Goal: Information Seeking & Learning: Find contact information

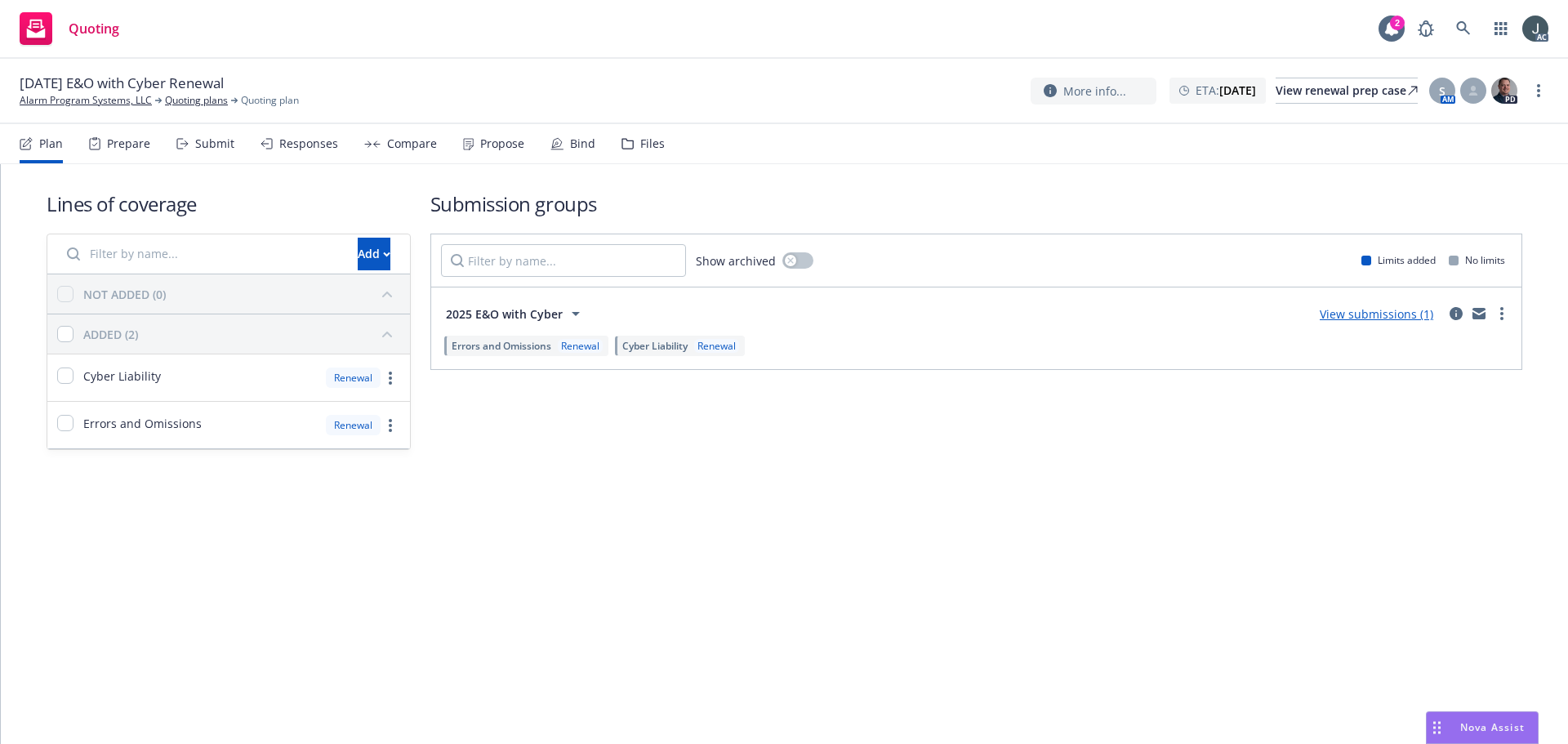
click at [96, 147] on icon at bounding box center [95, 144] width 12 height 13
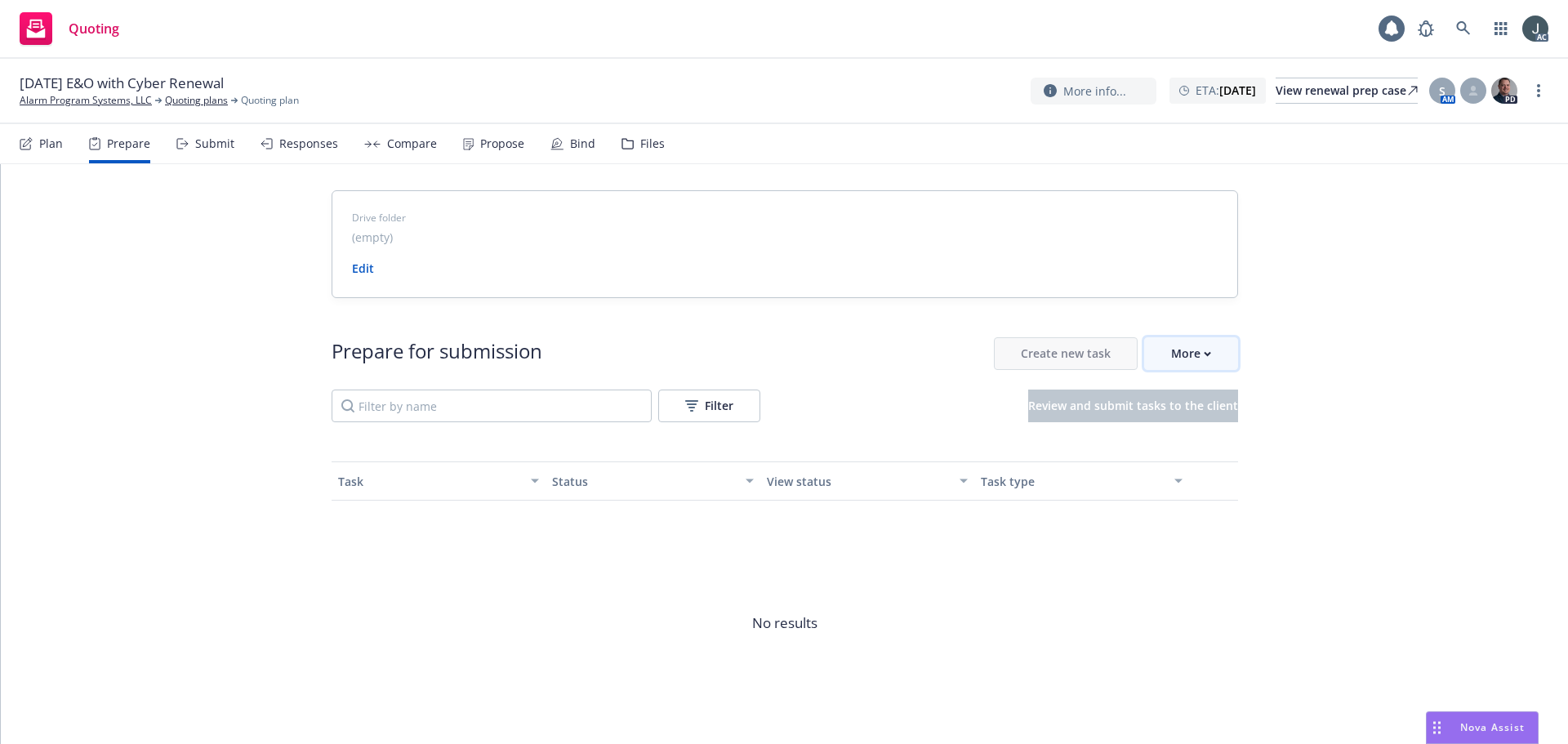
click at [1171, 346] on div "More" at bounding box center [1191, 353] width 40 height 31
click at [90, 102] on link "Alarm Program Systems, LLC" at bounding box center [86, 101] width 133 height 15
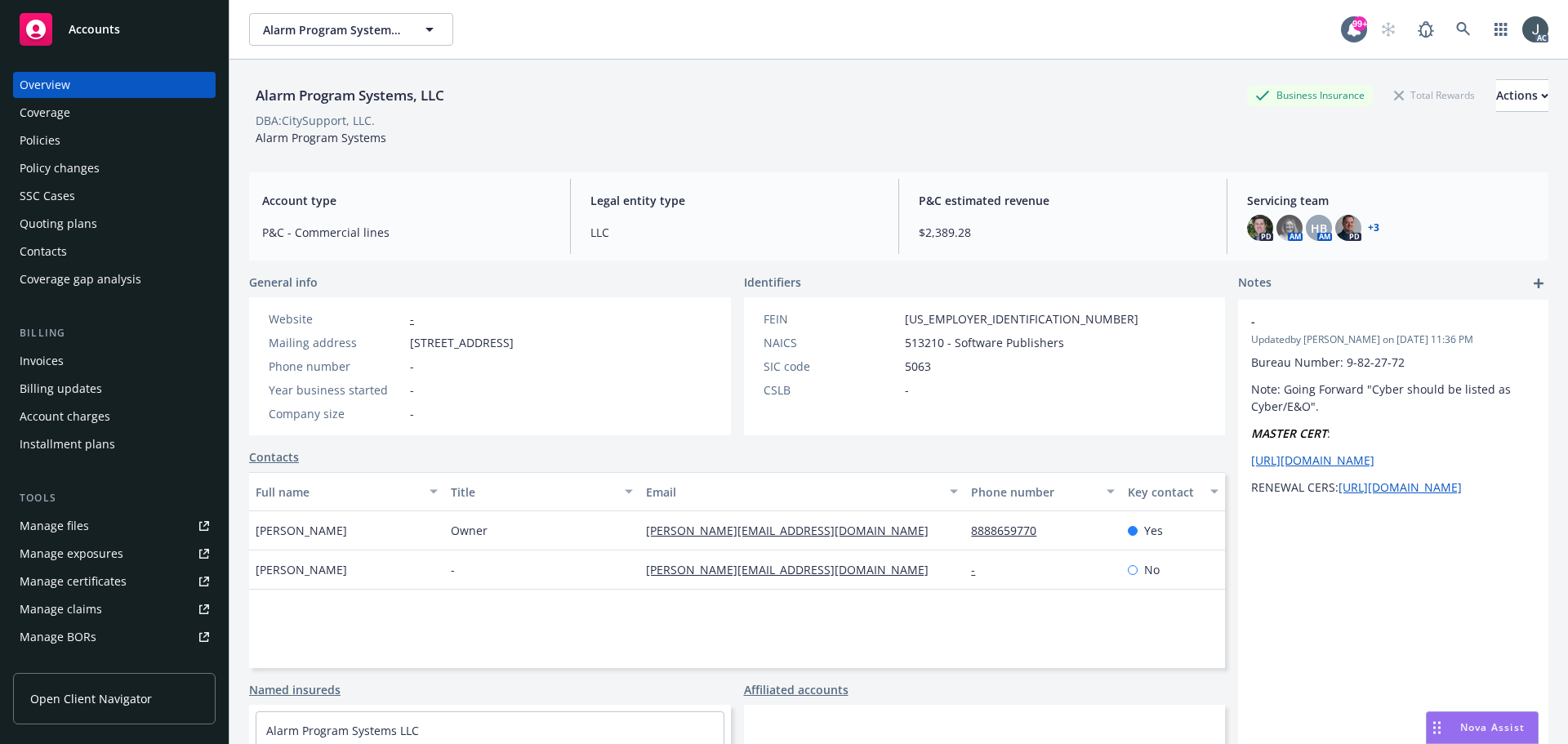
scroll to position [293, 0]
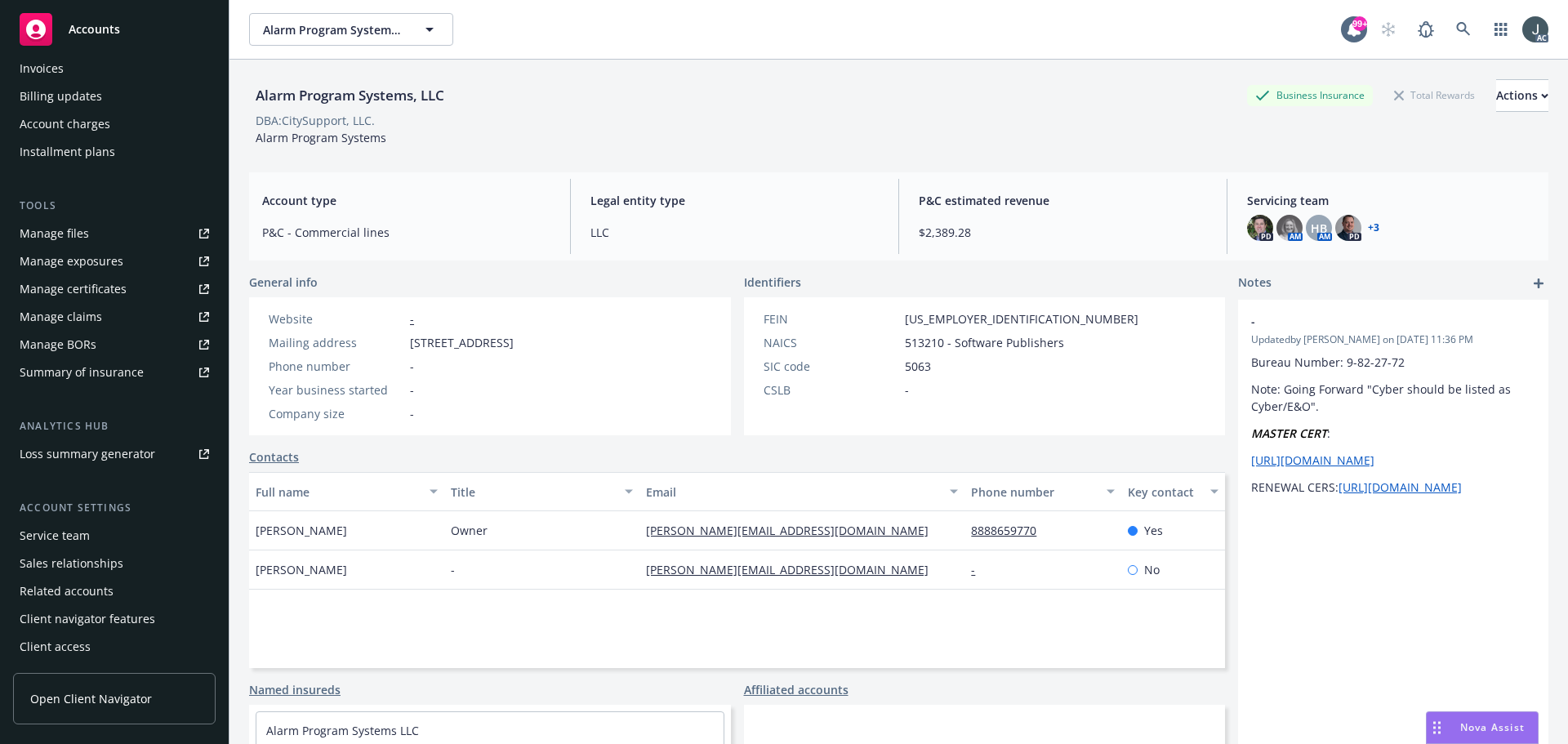
click at [72, 536] on div "Service team" at bounding box center [55, 535] width 70 height 26
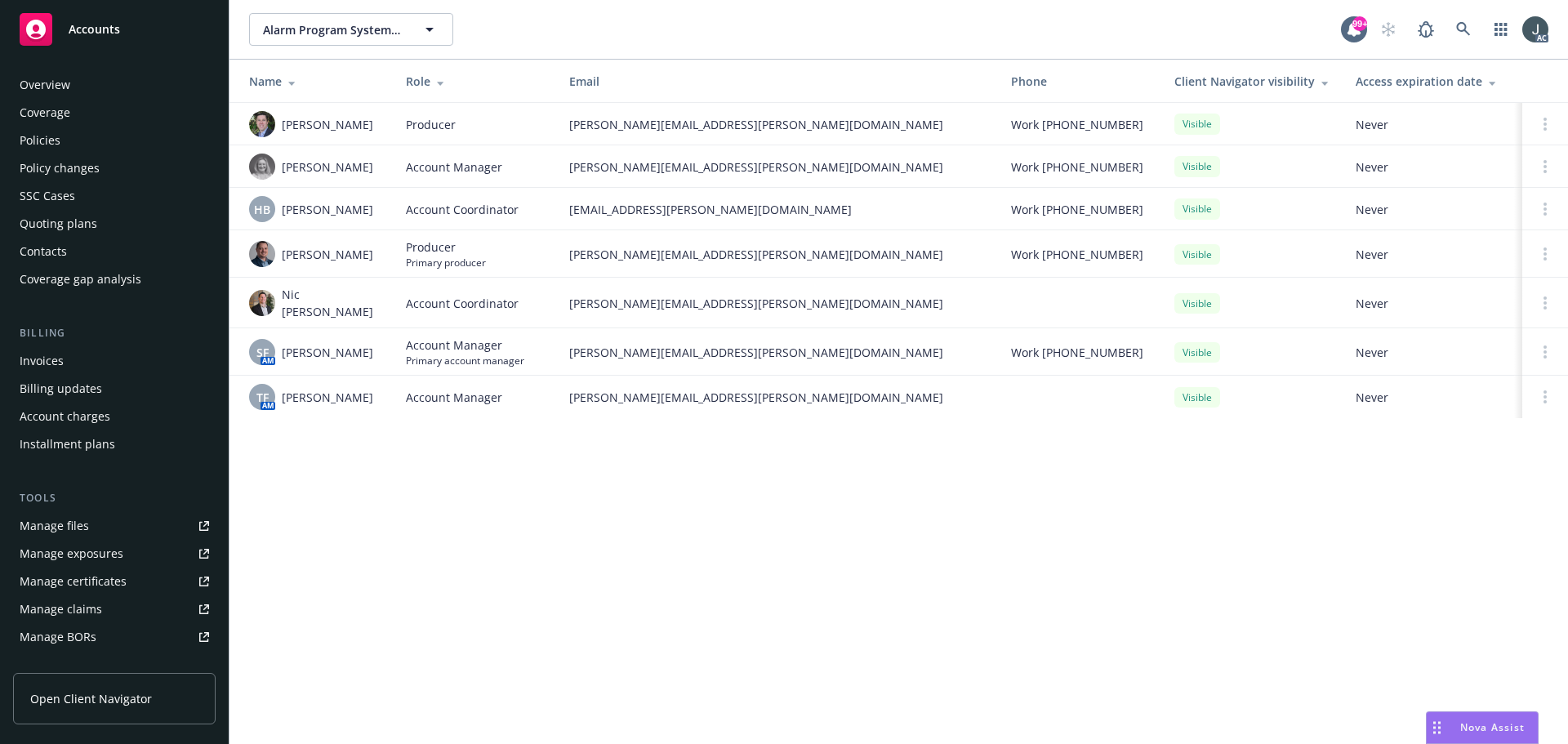
click at [55, 133] on div "Policies" at bounding box center [39, 140] width 41 height 26
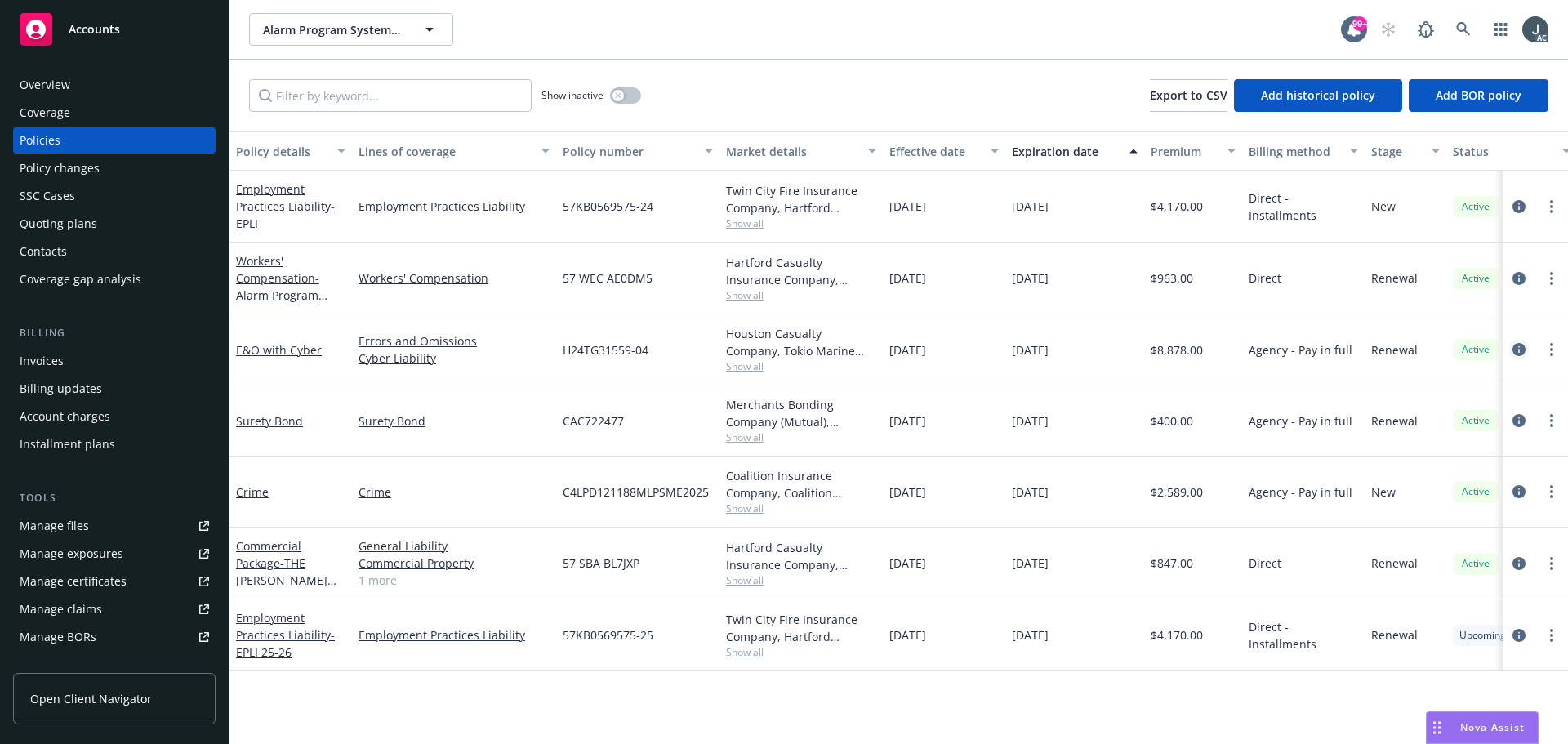
click at [1517, 348] on icon "circleInformation" at bounding box center [1519, 350] width 13 height 13
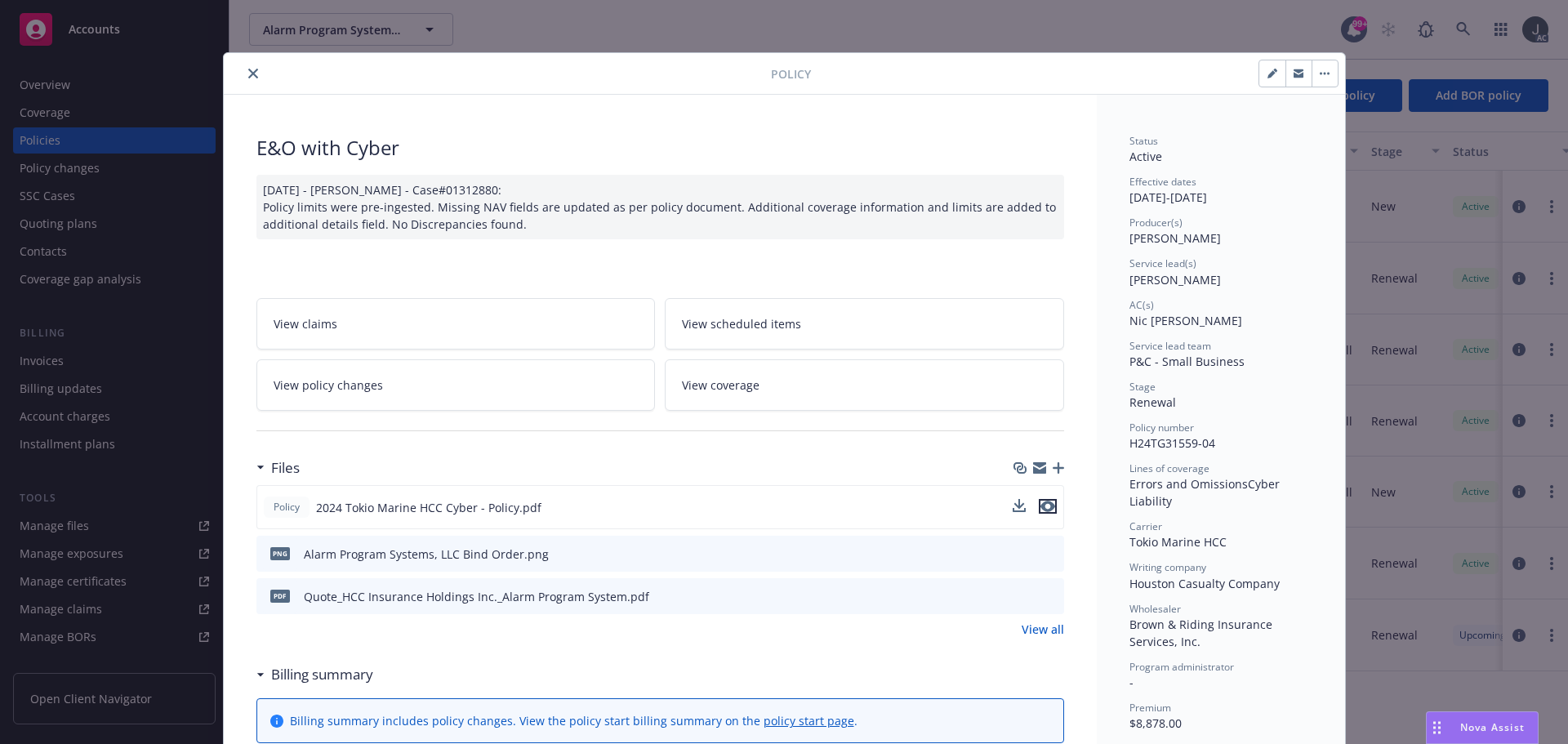
click at [1044, 504] on icon "preview file" at bounding box center [1048, 507] width 15 height 12
click at [245, 58] on div "Policy" at bounding box center [784, 74] width 1122 height 42
click at [248, 75] on icon "close" at bounding box center [253, 74] width 10 height 10
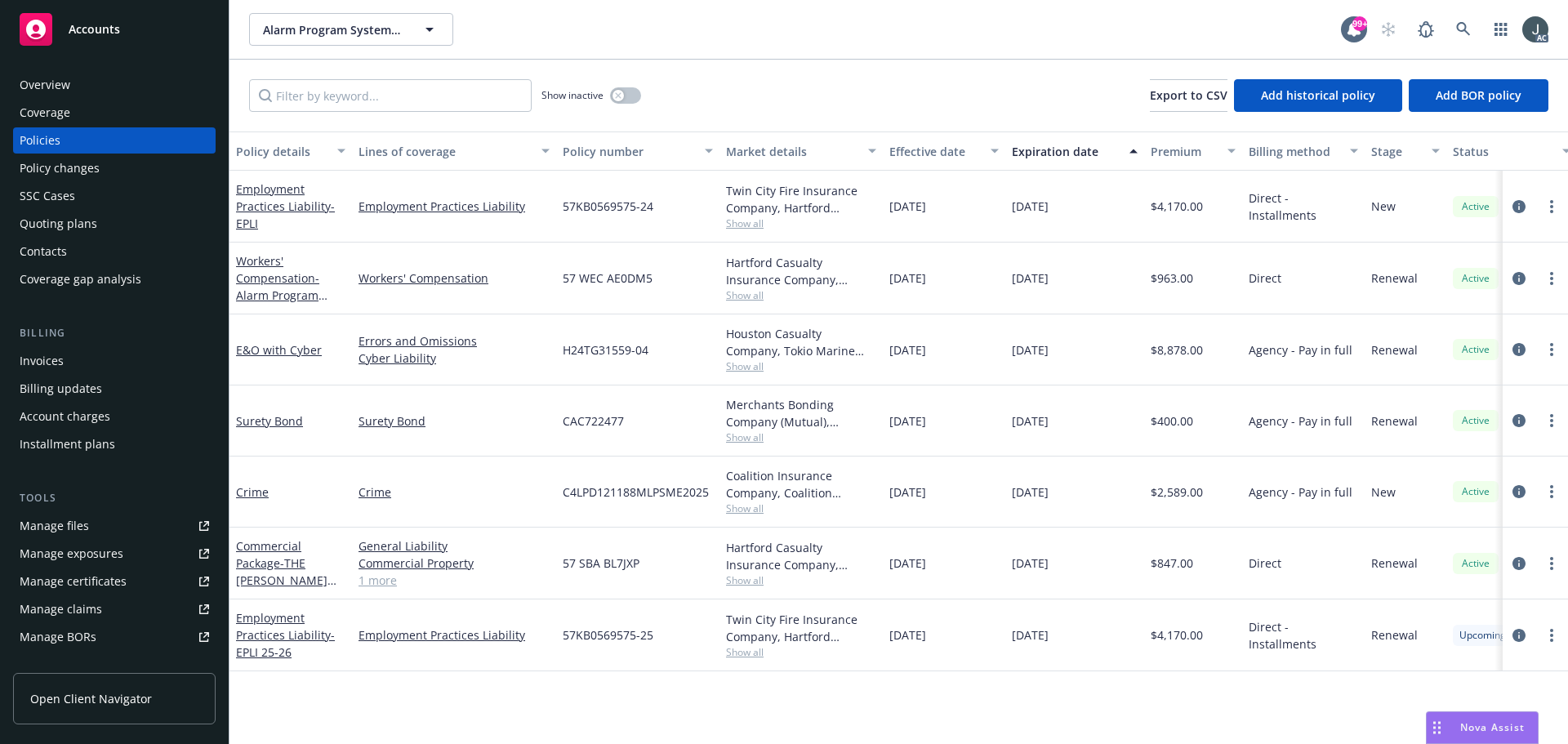
click at [93, 81] on div "Overview" at bounding box center [114, 85] width 190 height 26
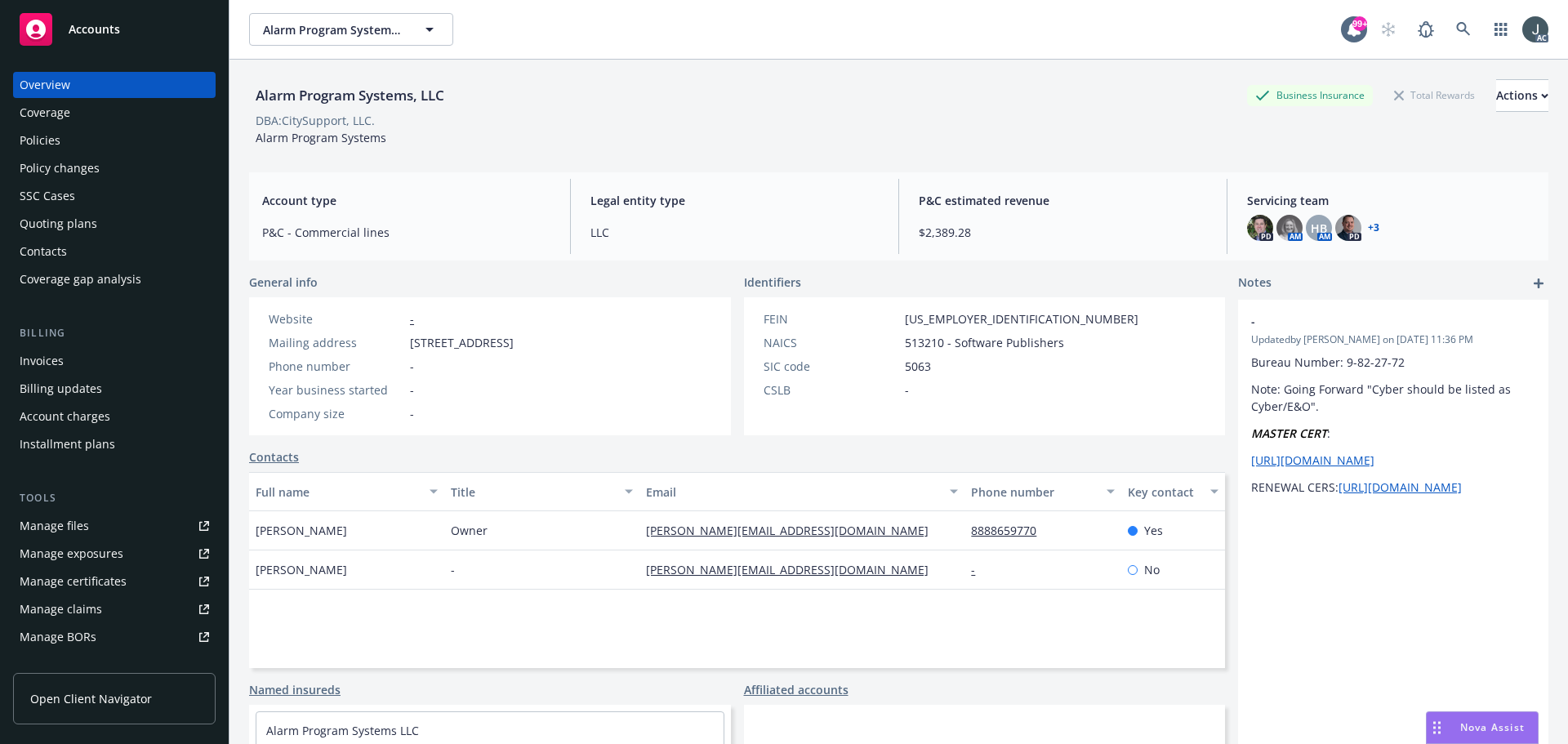
click at [1284, 665] on div "- Updated by Yuva Kishore on 10/25/2022, 11:36 PM Bureau Number: 9-82-27-72 Not…" at bounding box center [1393, 577] width 310 height 556
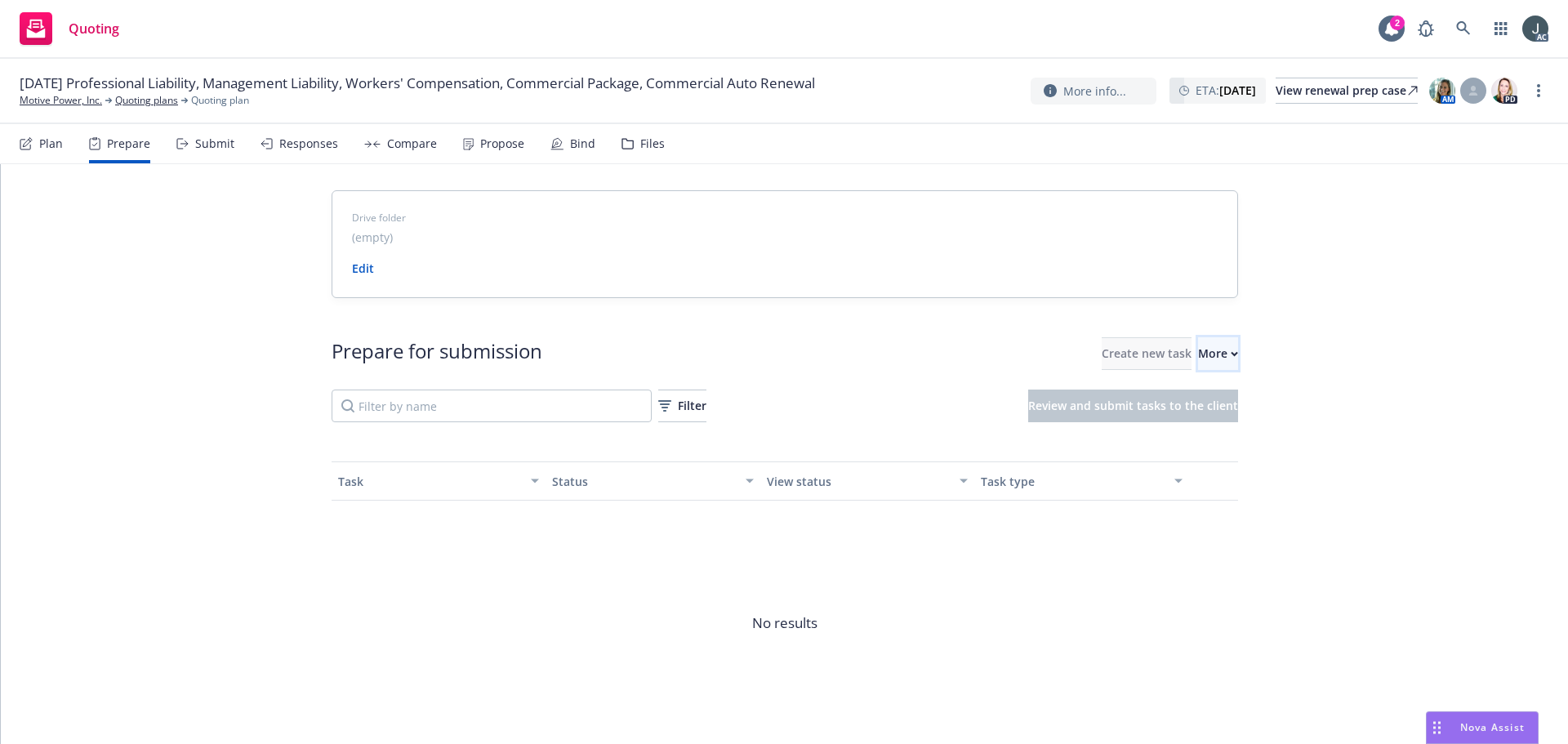
click at [1202, 362] on div "More" at bounding box center [1218, 353] width 40 height 31
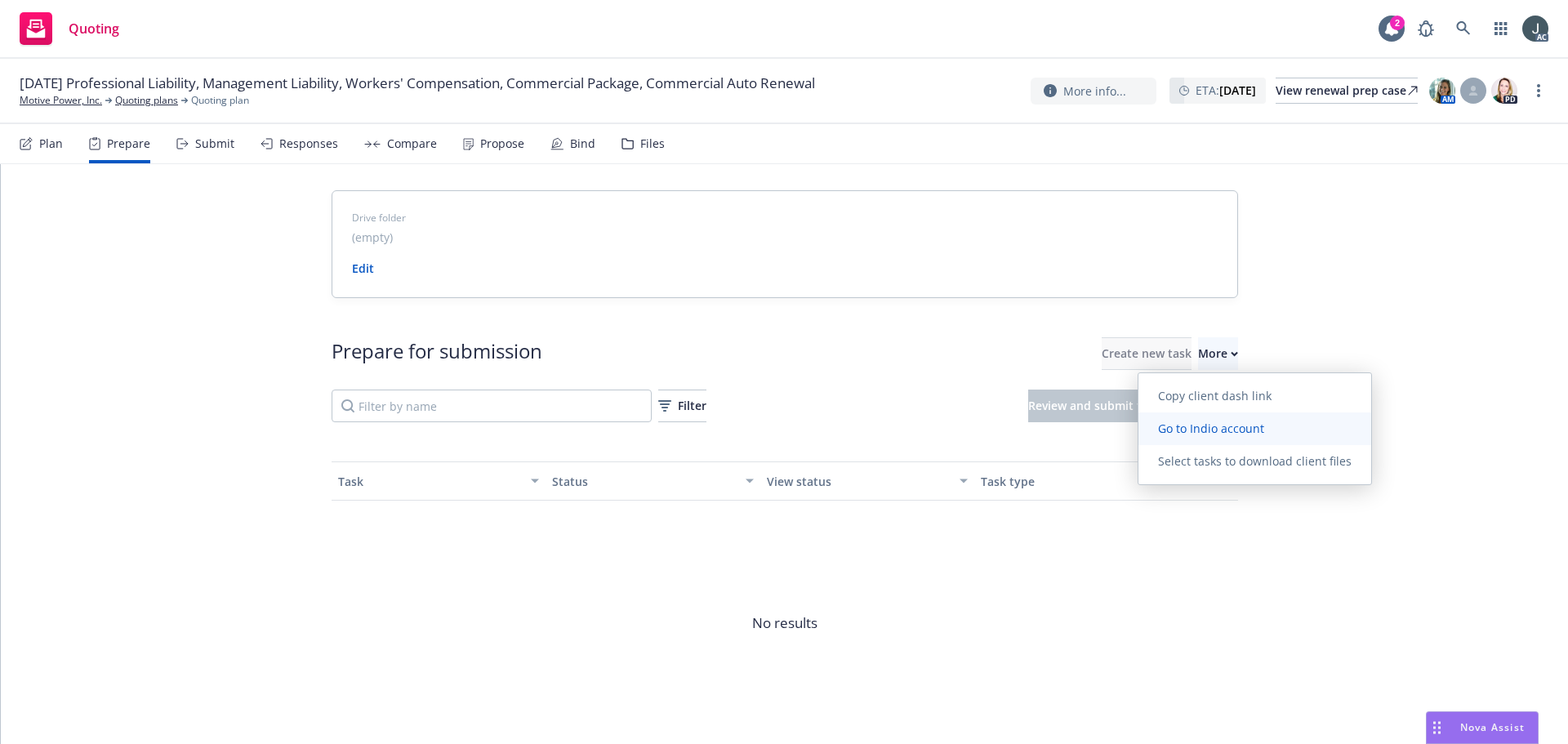
click at [1227, 422] on span "Go to Indio account" at bounding box center [1211, 428] width 145 height 15
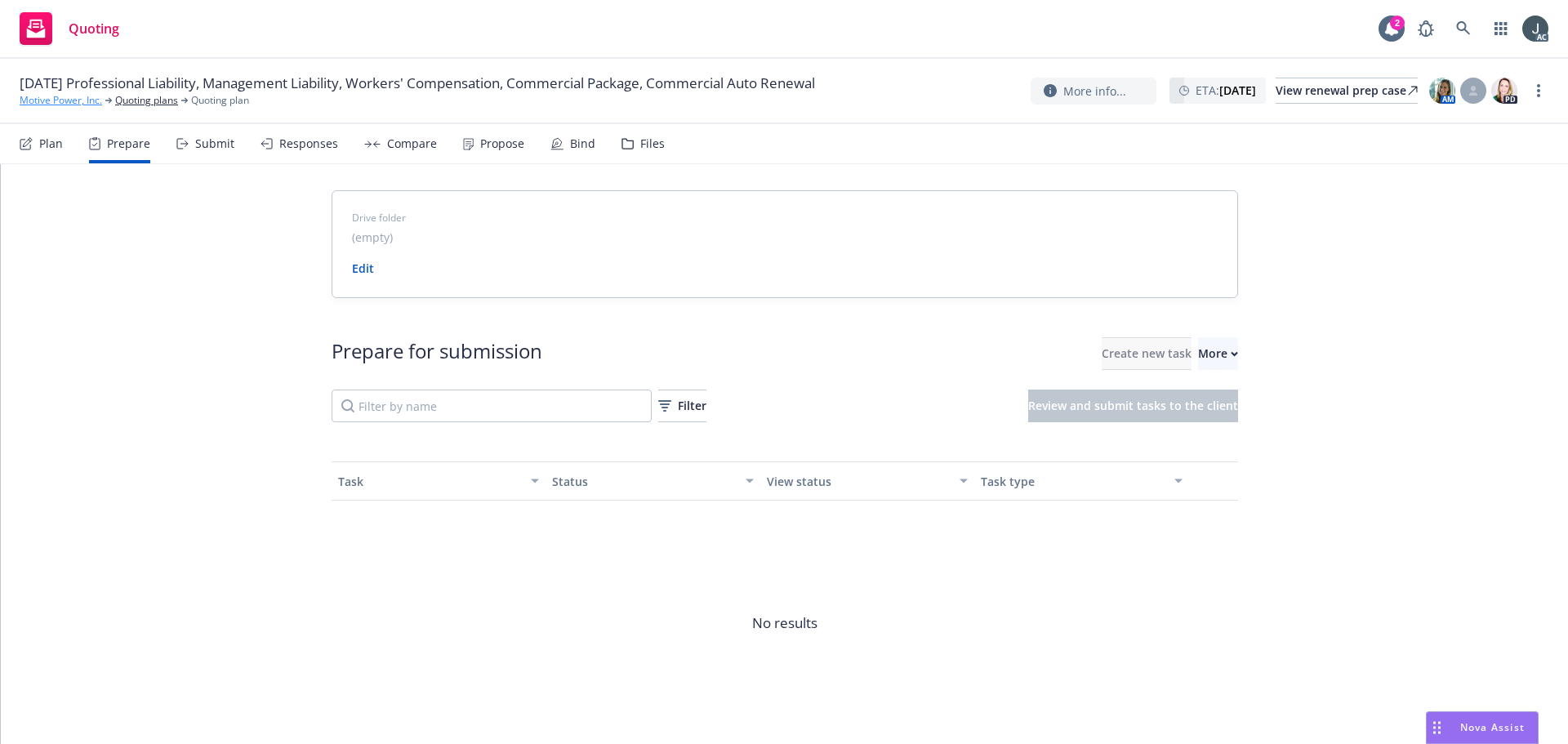
click at [48, 101] on link "Motive Power, Inc." at bounding box center [60, 101] width 82 height 15
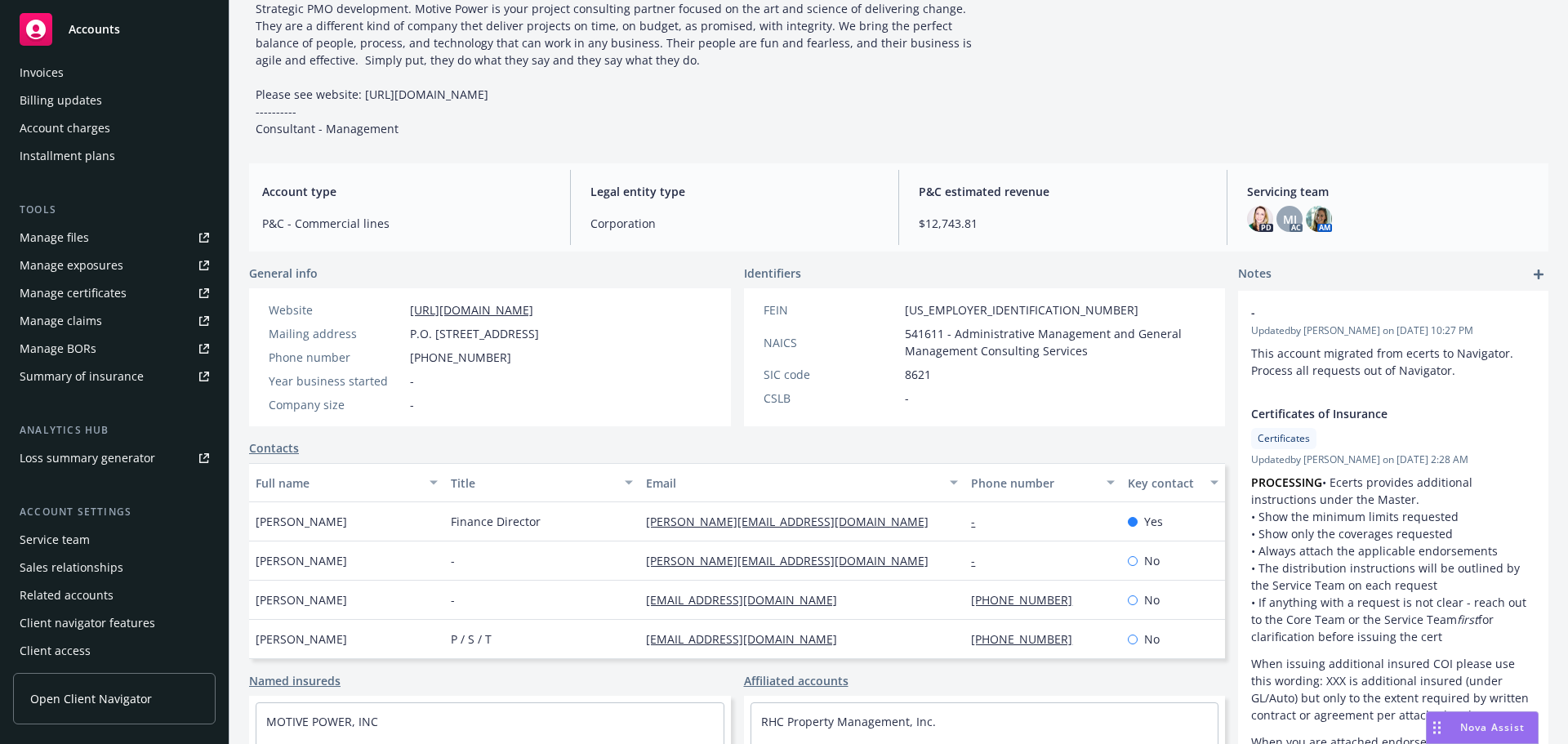
scroll to position [293, 0]
click at [43, 536] on div "Service team" at bounding box center [55, 535] width 70 height 26
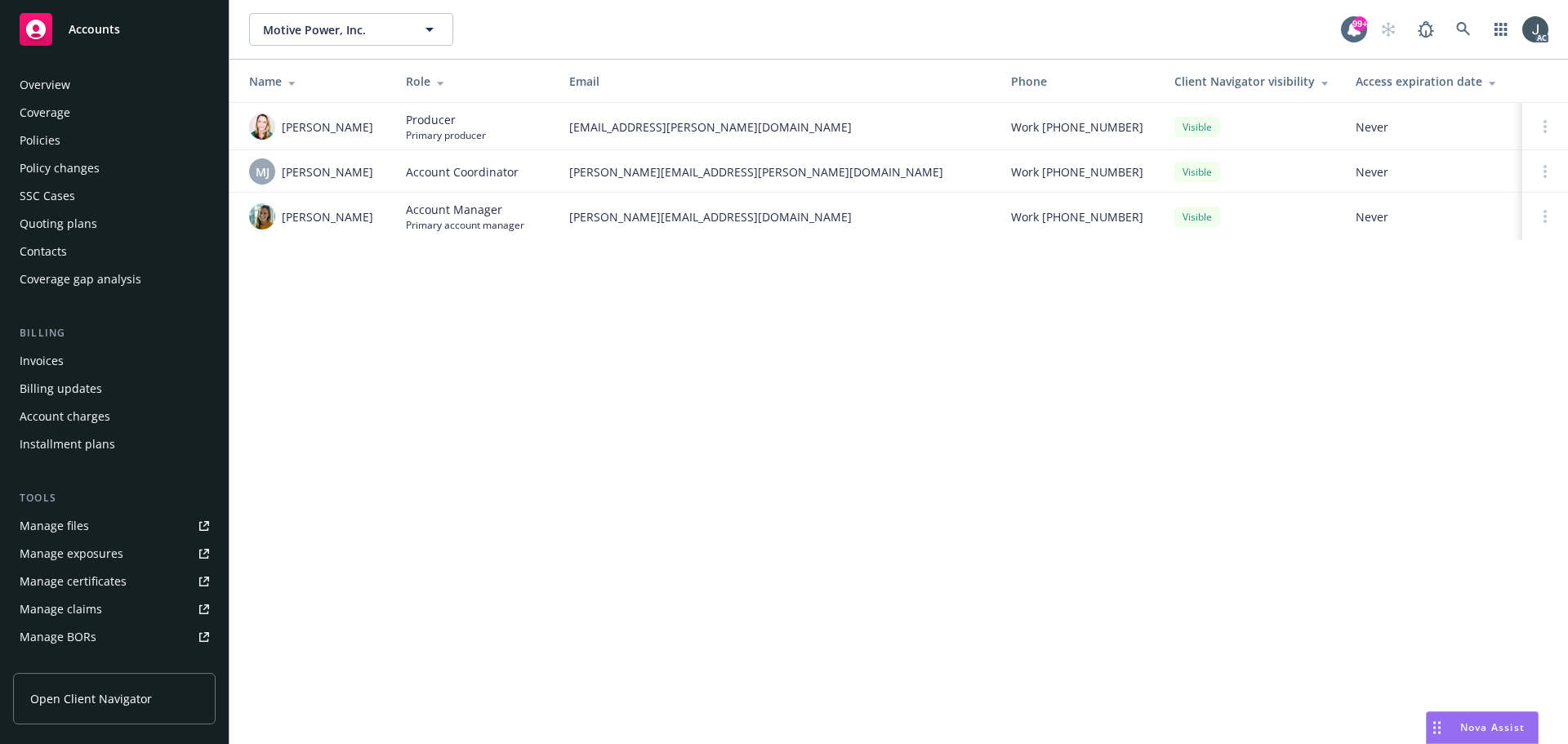
click at [46, 145] on div "Policies" at bounding box center [39, 140] width 41 height 26
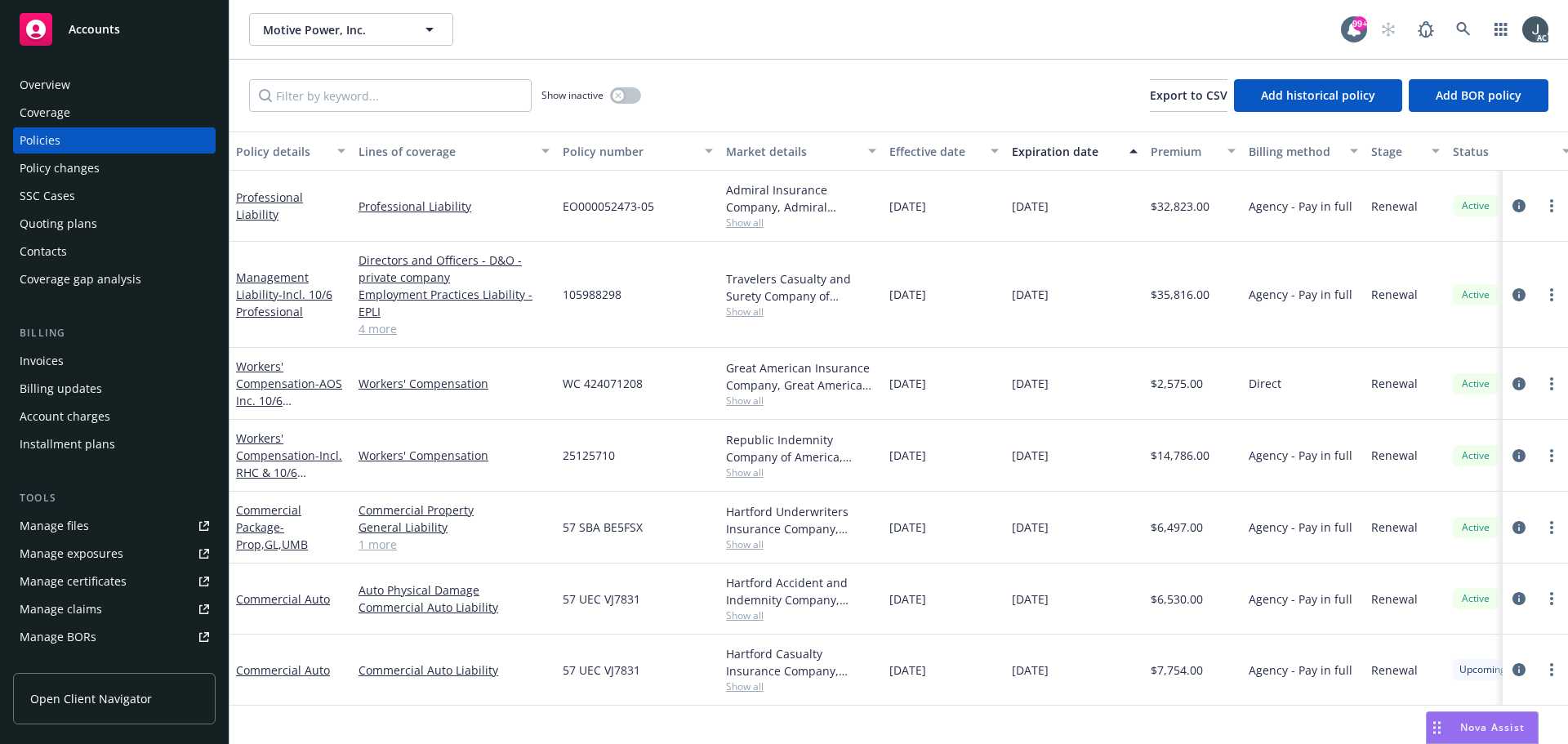
click at [395, 325] on link "4 more" at bounding box center [454, 329] width 191 height 17
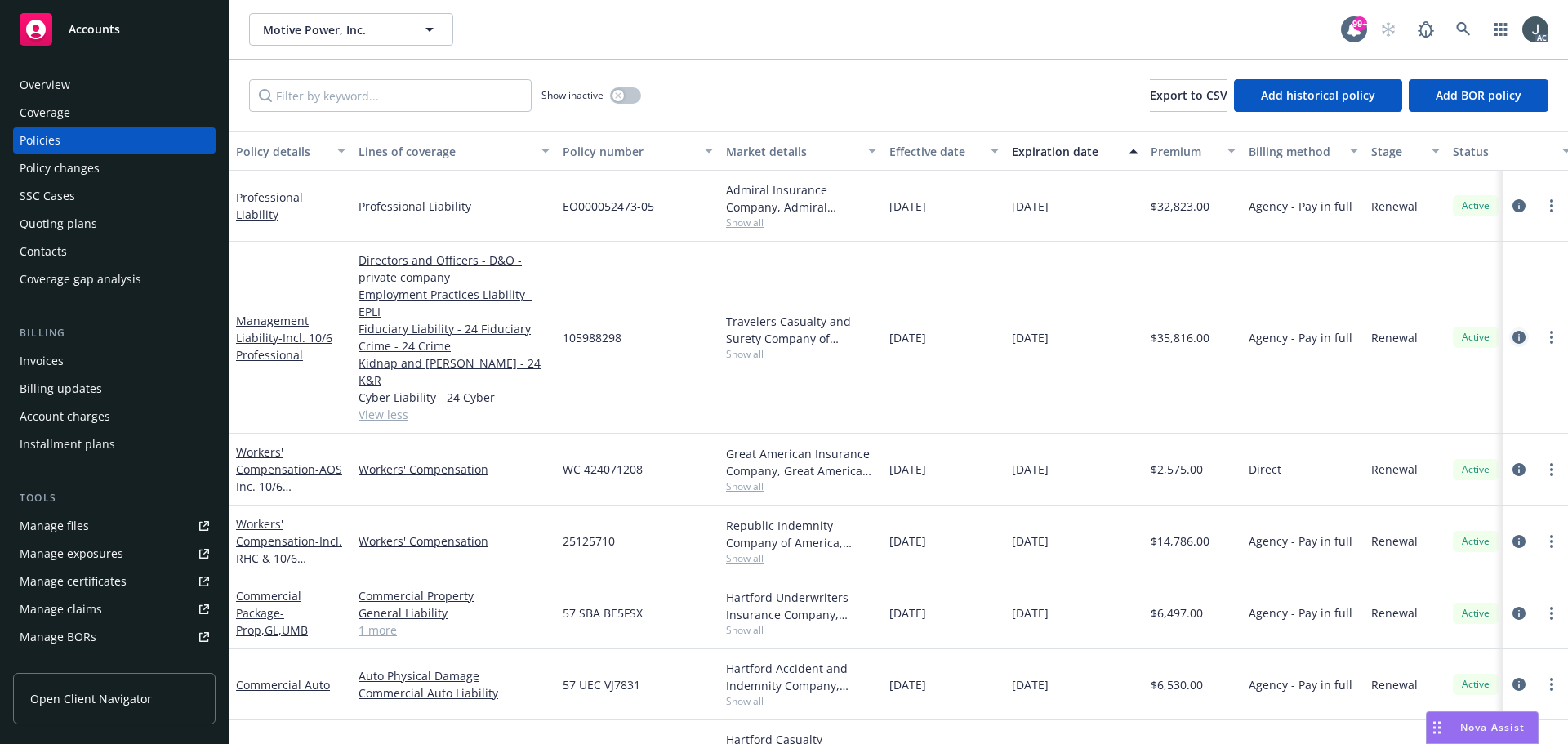
click at [1513, 332] on icon "circleInformation" at bounding box center [1519, 337] width 13 height 13
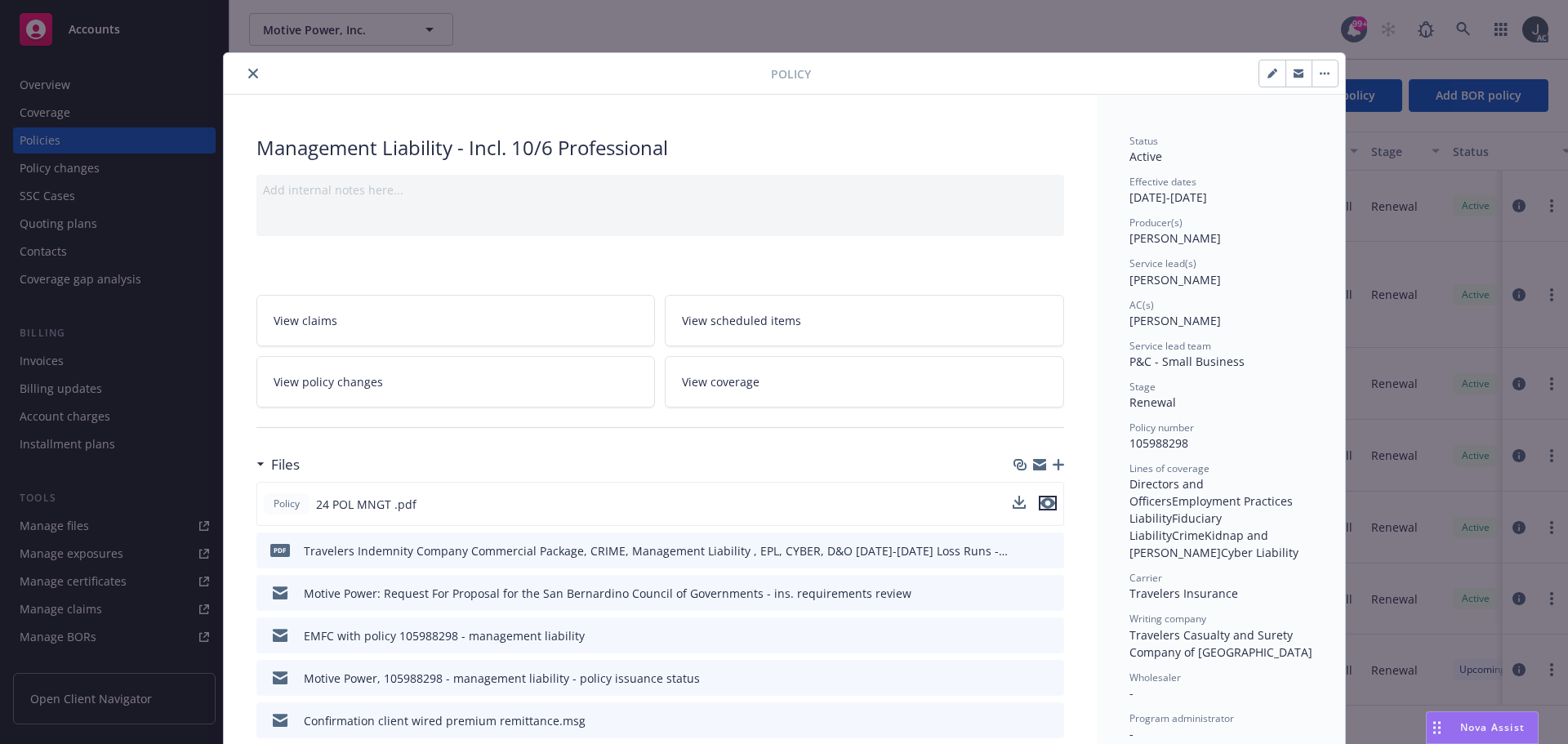
click at [1044, 504] on icon "preview file" at bounding box center [1048, 503] width 15 height 12
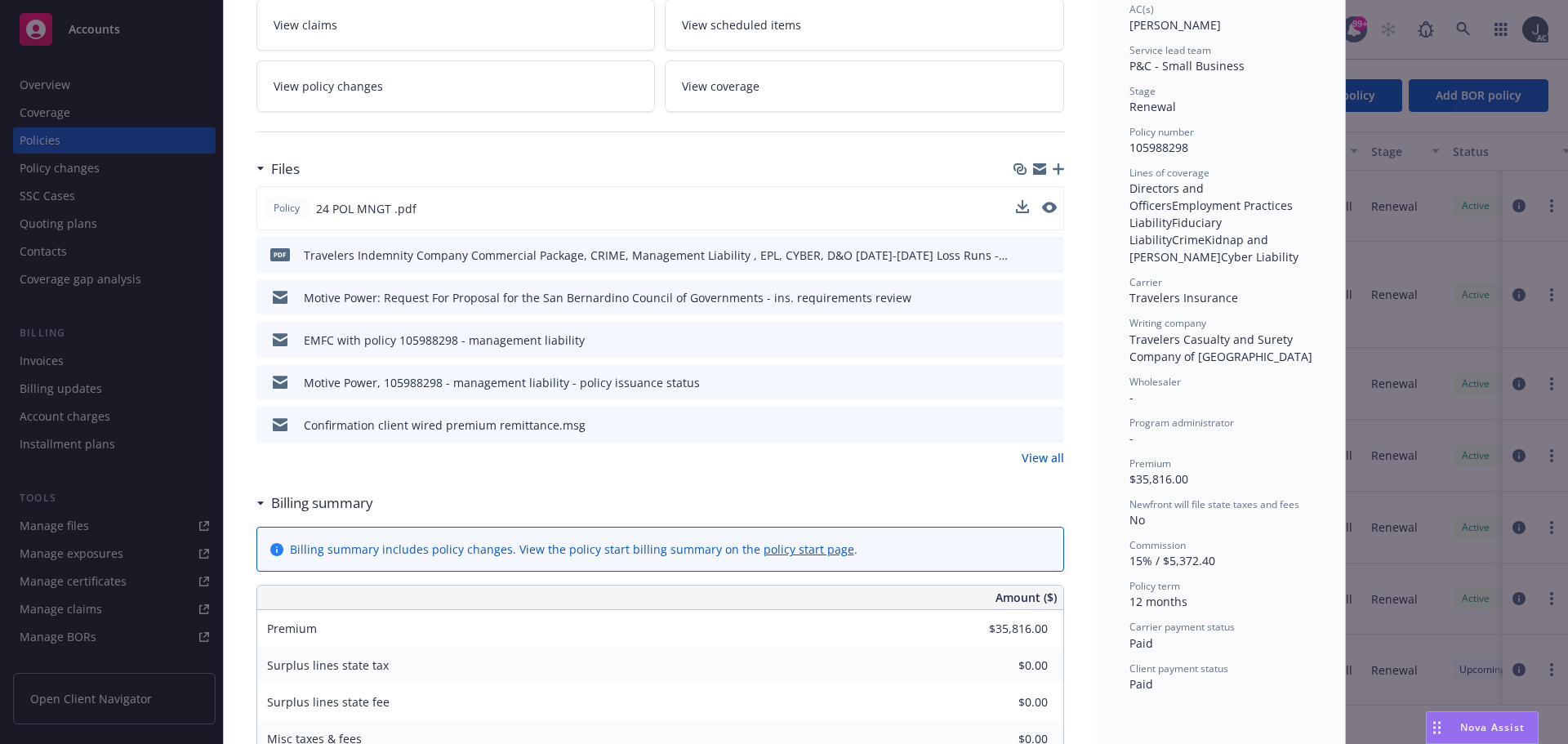
scroll to position [326, 0]
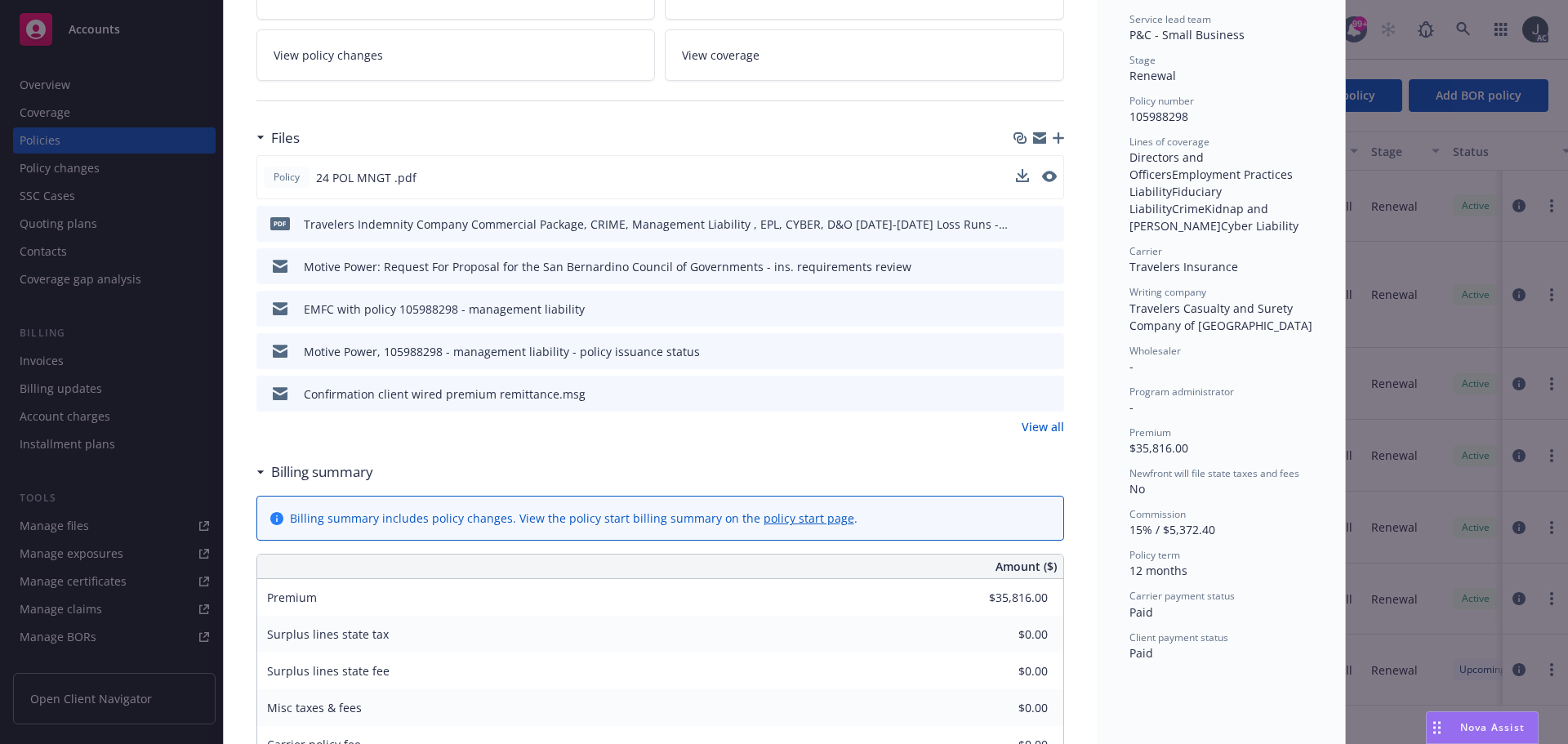
click at [1034, 429] on link "View all" at bounding box center [1043, 426] width 43 height 17
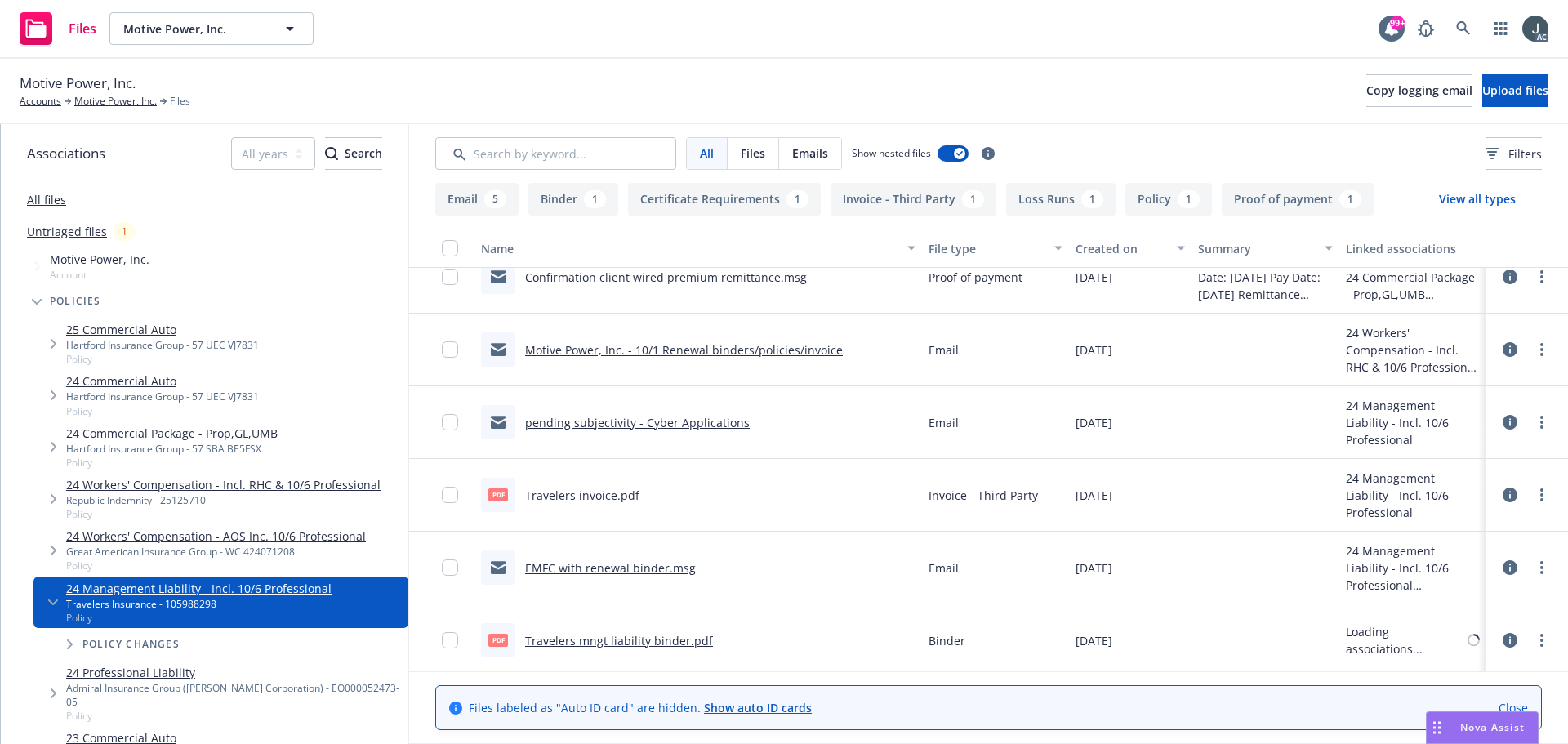
scroll to position [393, 0]
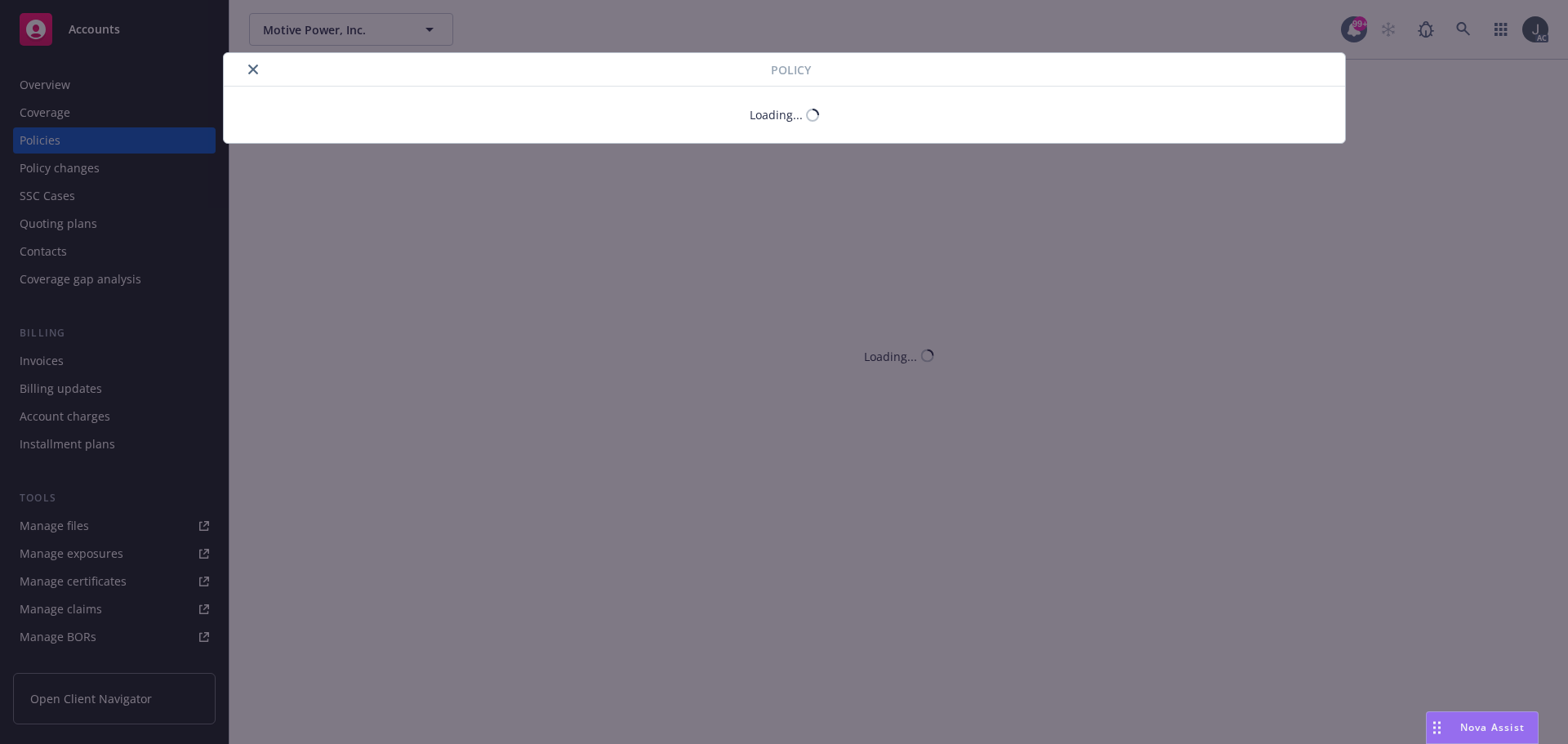
click at [248, 70] on icon "close" at bounding box center [253, 70] width 10 height 10
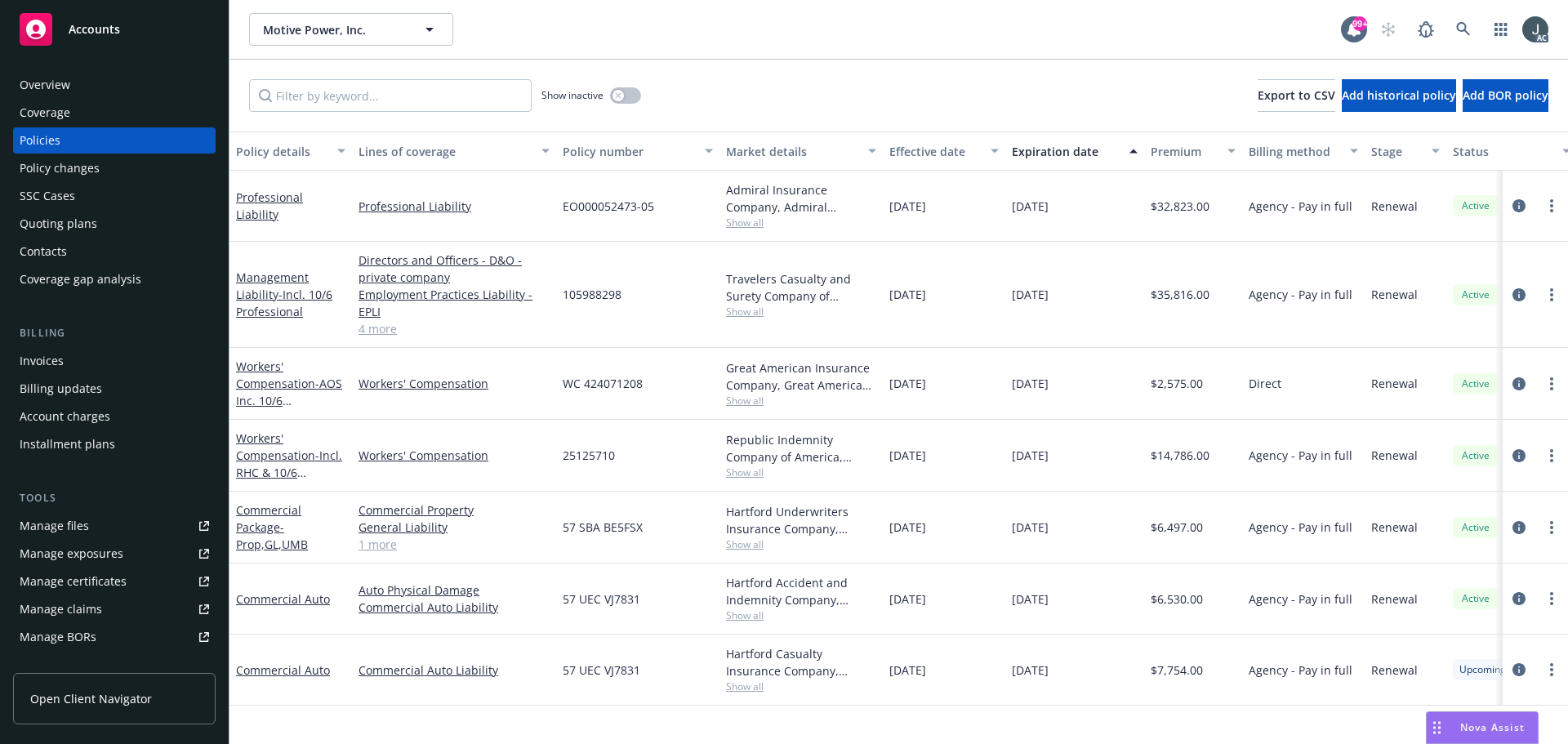
click at [740, 322] on div "Travelers Casualty and Surety Company of America, Travelers Insurance Show all" at bounding box center [801, 294] width 164 height 107
click at [741, 318] on span "Show all" at bounding box center [801, 311] width 150 height 14
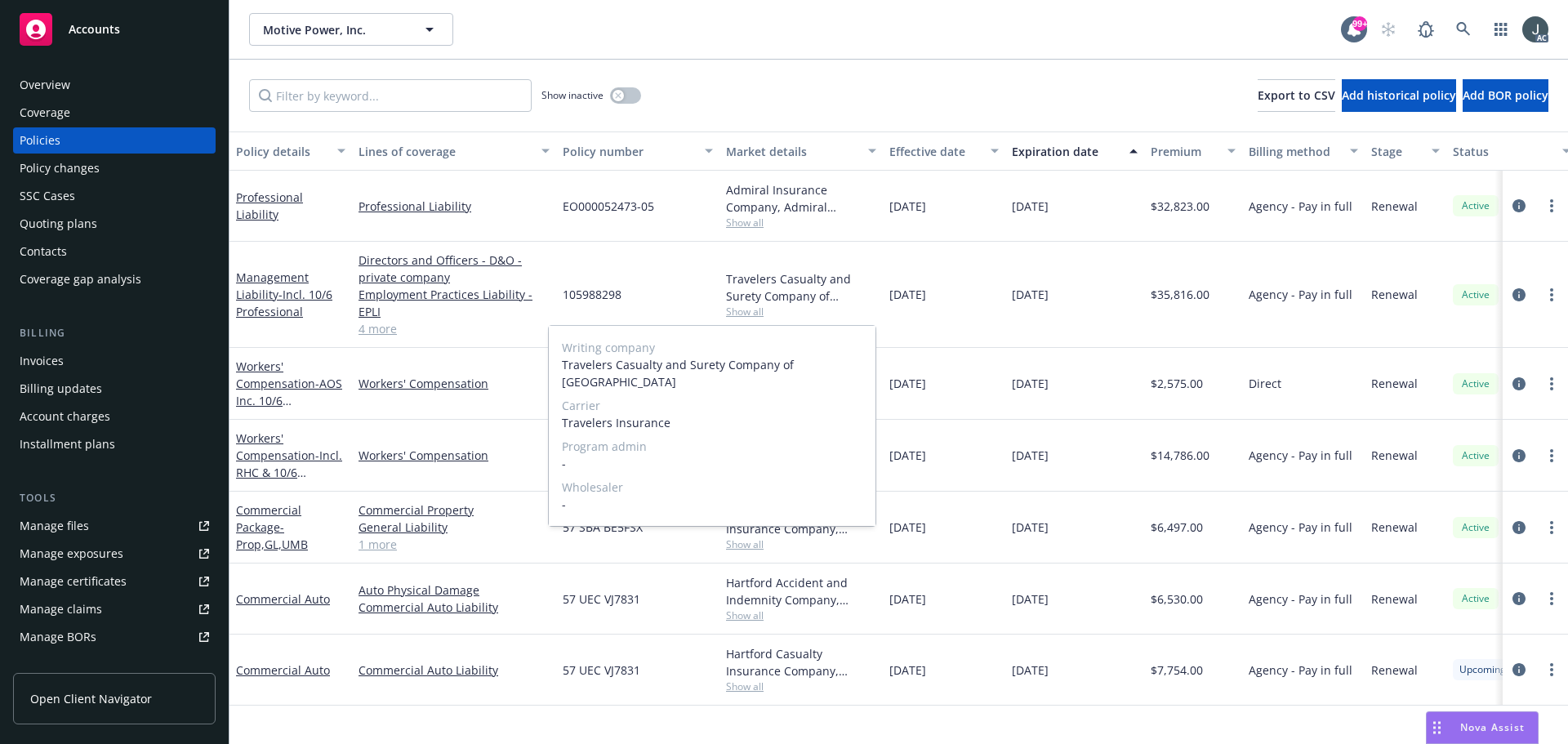
click at [741, 318] on span "Show all" at bounding box center [801, 311] width 150 height 14
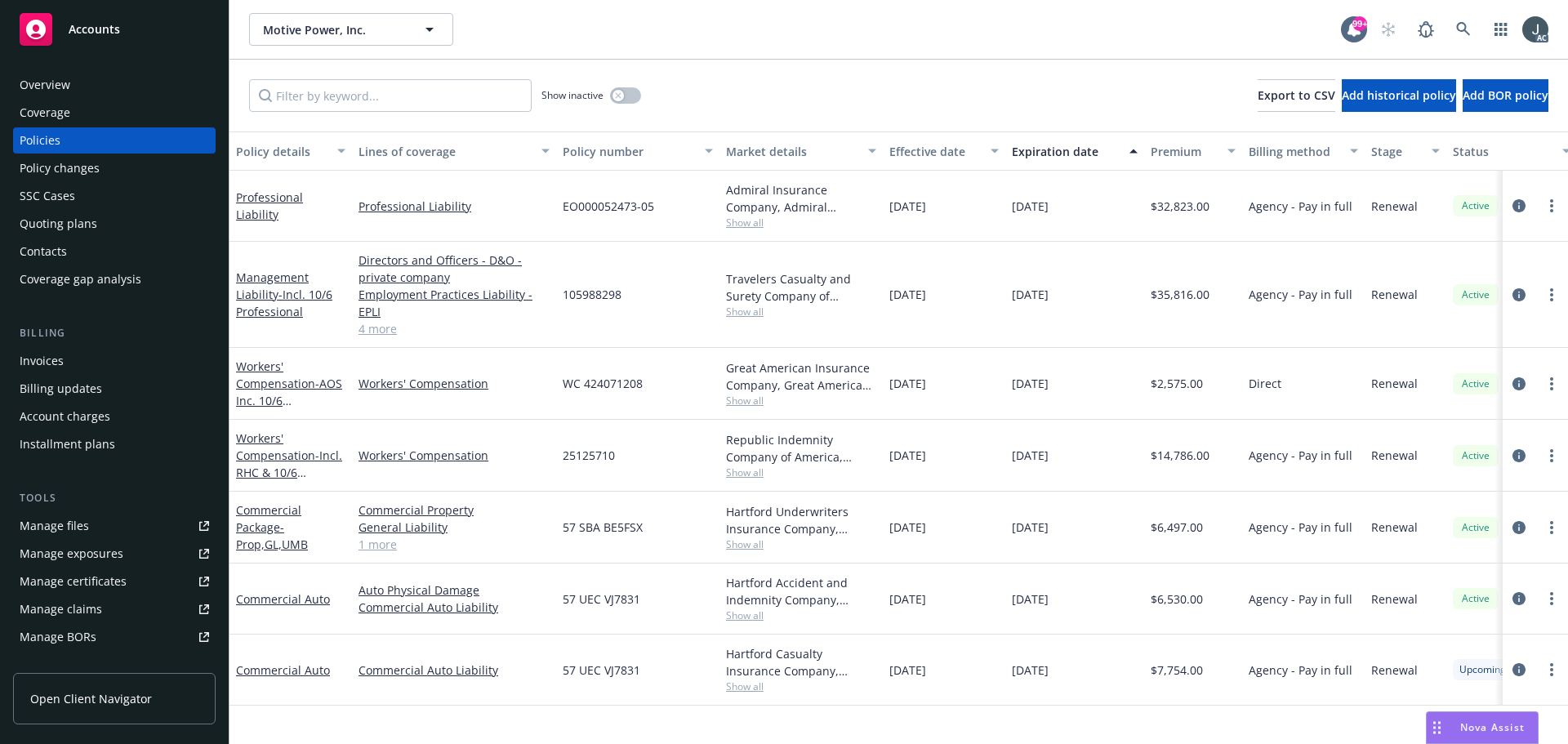
click at [125, 529] on link "Manage files" at bounding box center [114, 525] width 202 height 26
drag, startPoint x: 234, startPoint y: 252, endPoint x: 279, endPoint y: 299, distance: 65.1
click at [279, 299] on div "Management Liability - Incl. 10/6 Professional" at bounding box center [291, 294] width 122 height 107
copy link "Management Liability"
drag, startPoint x: 349, startPoint y: 222, endPoint x: 232, endPoint y: 213, distance: 117.3
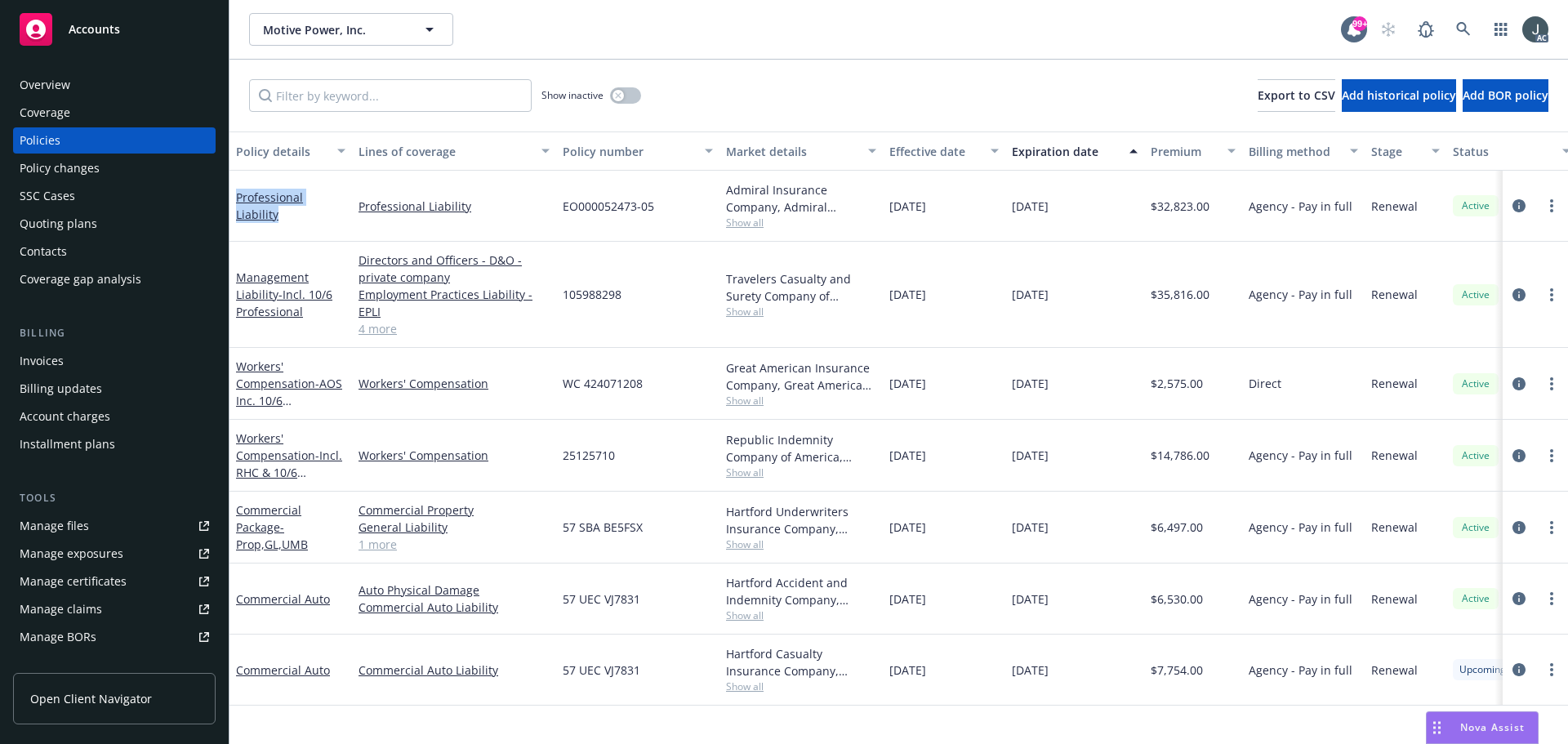
click at [232, 213] on div "Professional Liability" at bounding box center [291, 206] width 122 height 71
copy link "Professional Liability"
click at [375, 329] on link "4 more" at bounding box center [454, 329] width 191 height 17
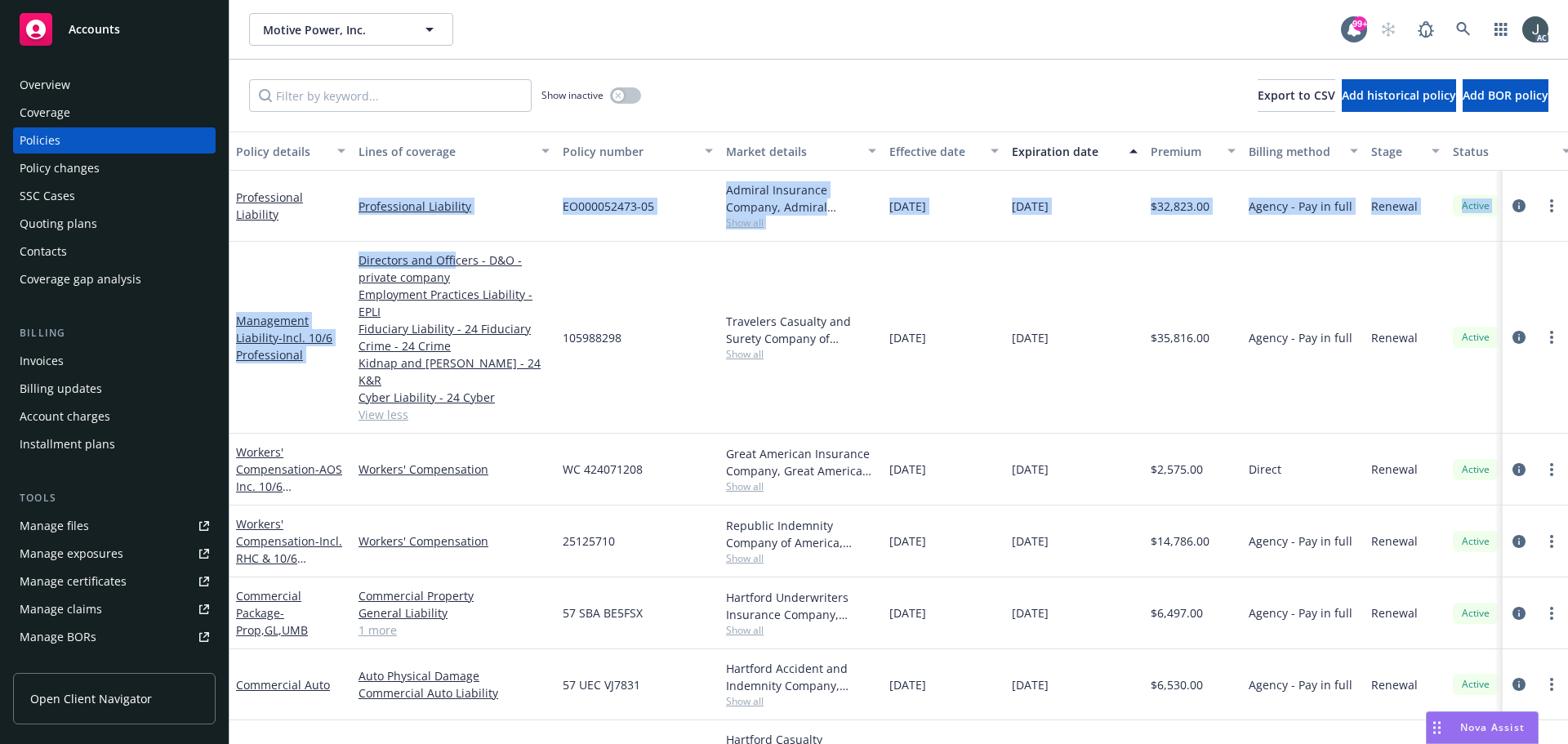
drag, startPoint x: 356, startPoint y: 238, endPoint x: 453, endPoint y: 244, distance: 97.2
click at [453, 244] on div "Professional Liability Professional Liability EO000052473-05 Admiral Insurance …" at bounding box center [1018, 398] width 1576 height 457
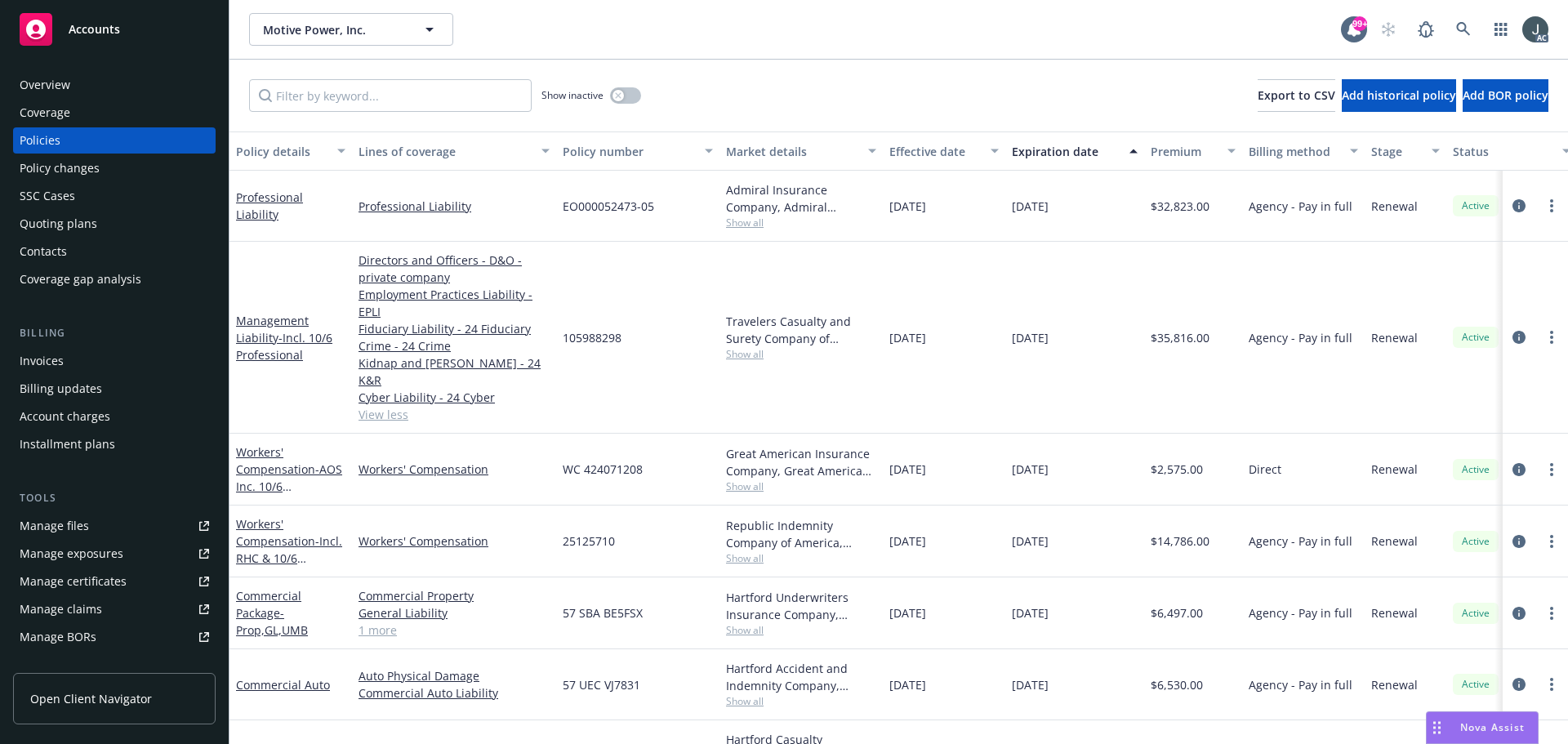
click at [599, 251] on div "105988298" at bounding box center [638, 337] width 164 height 192
drag, startPoint x: 360, startPoint y: 250, endPoint x: 476, endPoint y: 252, distance: 116.0
click at [476, 252] on div "Directors and Officers - D&O - private company Employment Practices Liability -…" at bounding box center [454, 337] width 204 height 192
copy link "Directors and Officers"
drag, startPoint x: 356, startPoint y: 291, endPoint x: 518, endPoint y: 298, distance: 162.2
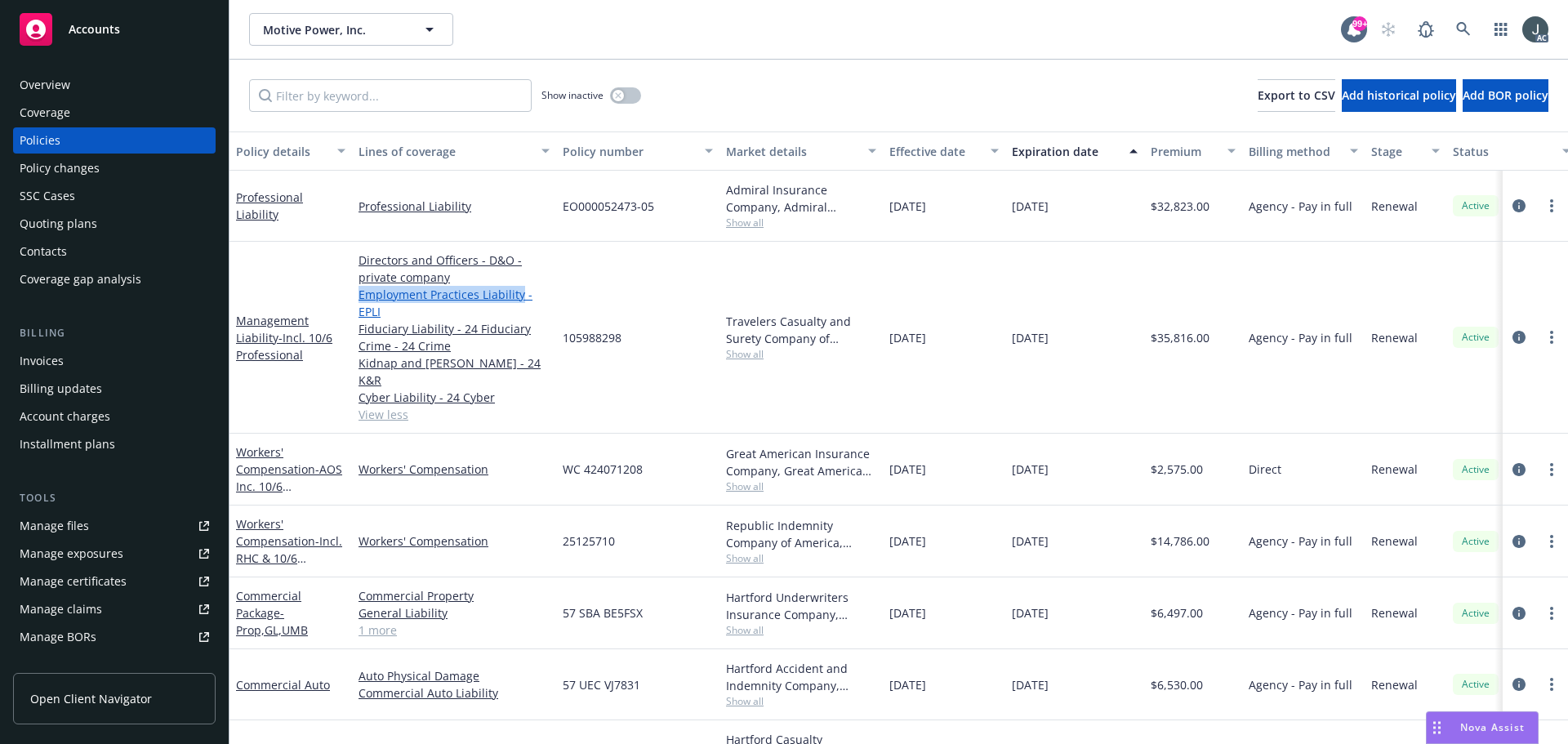
click at [518, 298] on div "Directors and Officers - D&O - private company Employment Practices Liability -…" at bounding box center [454, 337] width 204 height 192
copy link "Employment Practices Liability"
drag, startPoint x: 355, startPoint y: 325, endPoint x: 450, endPoint y: 335, distance: 95.5
click at [450, 335] on div "Directors and Officers - D&O - private company Employment Practices Liability -…" at bounding box center [454, 337] width 204 height 192
copy link "Fiduciary Liability"
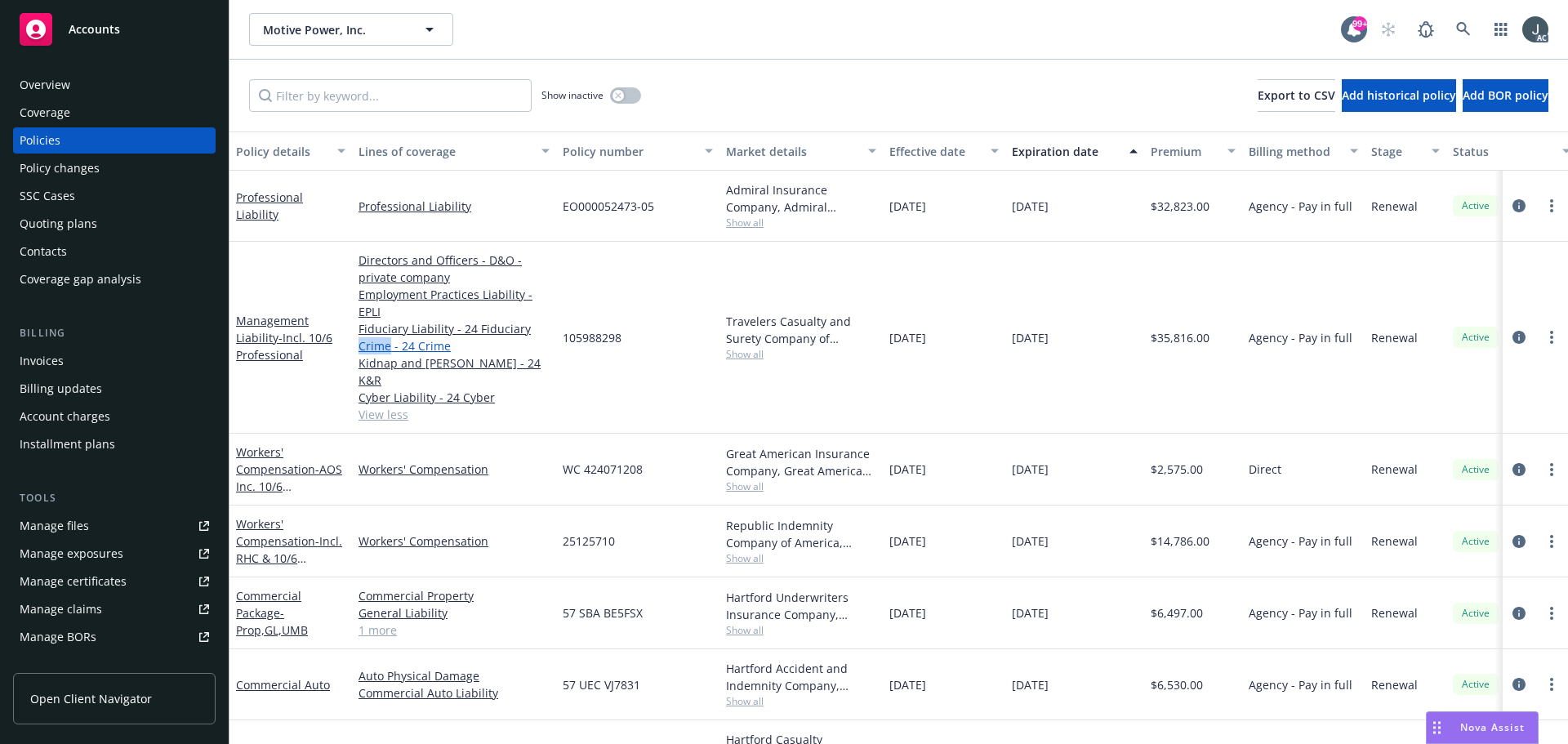
drag, startPoint x: 353, startPoint y: 348, endPoint x: 388, endPoint y: 350, distance: 35.1
click at [388, 350] on div "Directors and Officers - D&O - private company Employment Practices Liability -…" at bounding box center [454, 337] width 204 height 192
copy link "Crime"
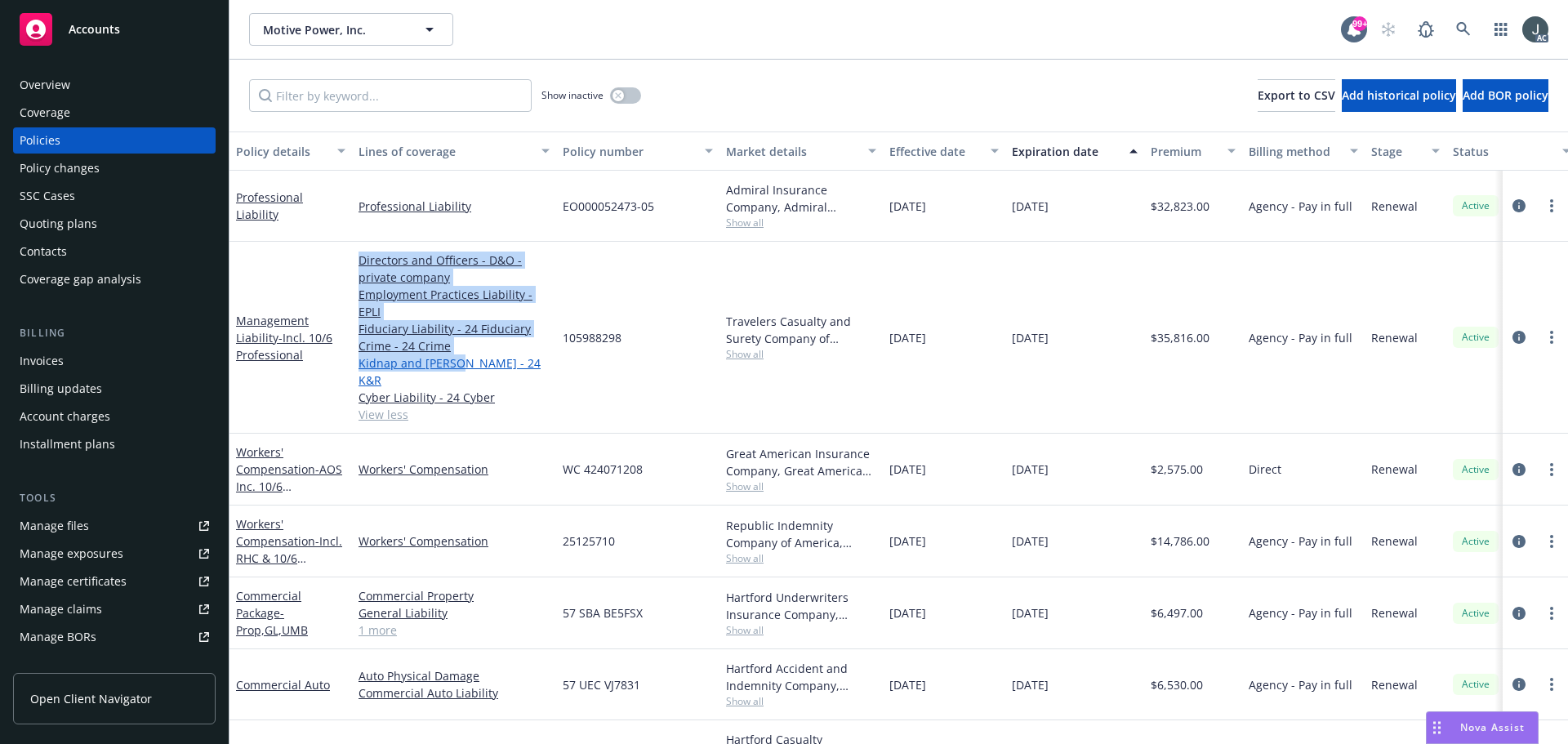
drag, startPoint x: 350, startPoint y: 363, endPoint x: 462, endPoint y: 365, distance: 112.0
click at [462, 365] on div "Management Liability - Incl. 10/6 Professional Directors and Officers - D&O - p…" at bounding box center [1018, 337] width 1576 height 192
click at [321, 382] on div "Management Liability - Incl. 10/6 Professional" at bounding box center [291, 337] width 122 height 192
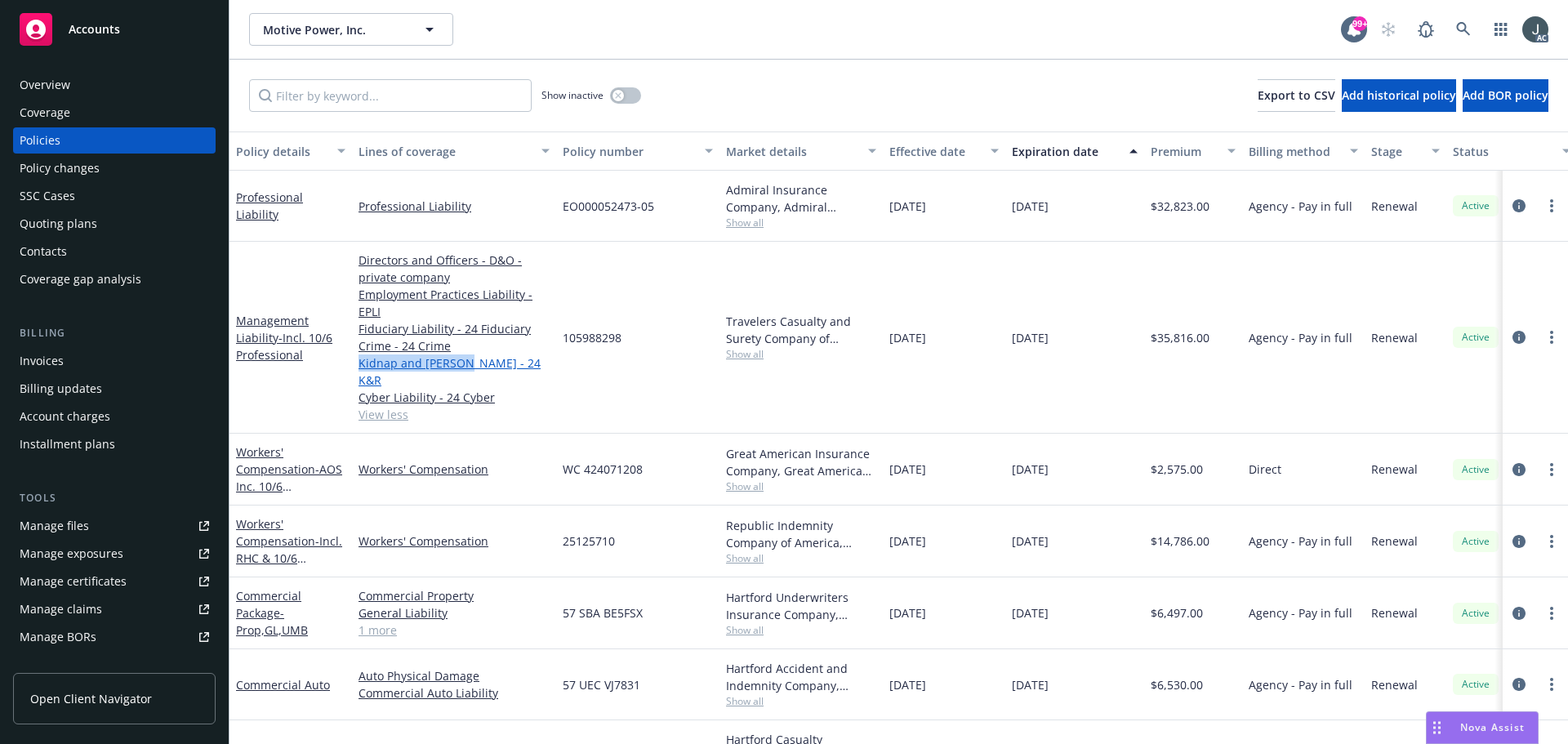
drag, startPoint x: 354, startPoint y: 368, endPoint x: 467, endPoint y: 370, distance: 113.0
click at [467, 370] on div "Directors and Officers - D&O - private company Employment Practices Liability -…" at bounding box center [454, 337] width 204 height 192
copy link "Kidnap and Ransom"
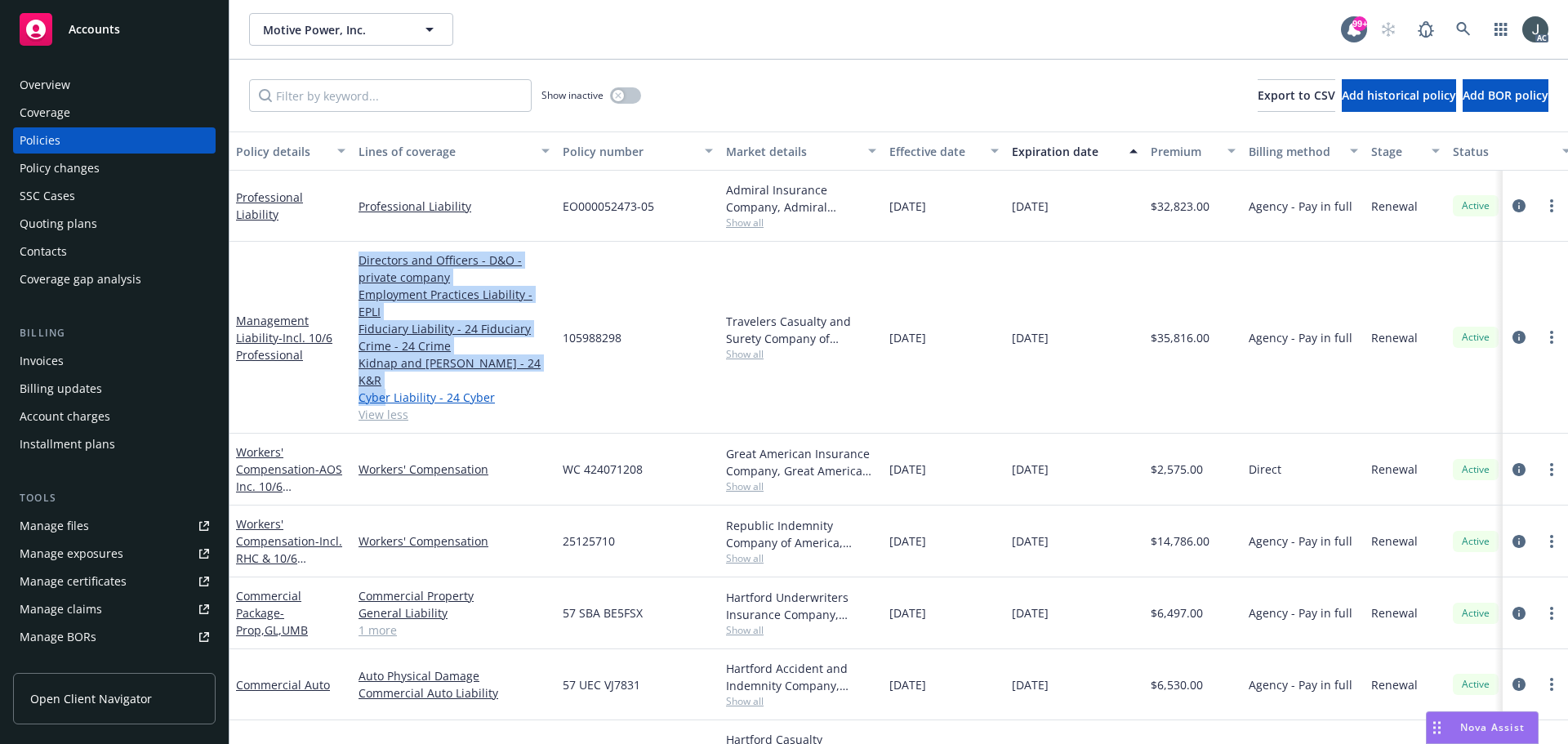
drag, startPoint x: 352, startPoint y: 387, endPoint x: 384, endPoint y: 387, distance: 32.0
click at [384, 387] on div "Management Liability - Incl. 10/6 Professional Directors and Officers - D&O - p…" at bounding box center [1018, 337] width 1576 height 192
click at [119, 84] on div "Overview" at bounding box center [114, 85] width 190 height 26
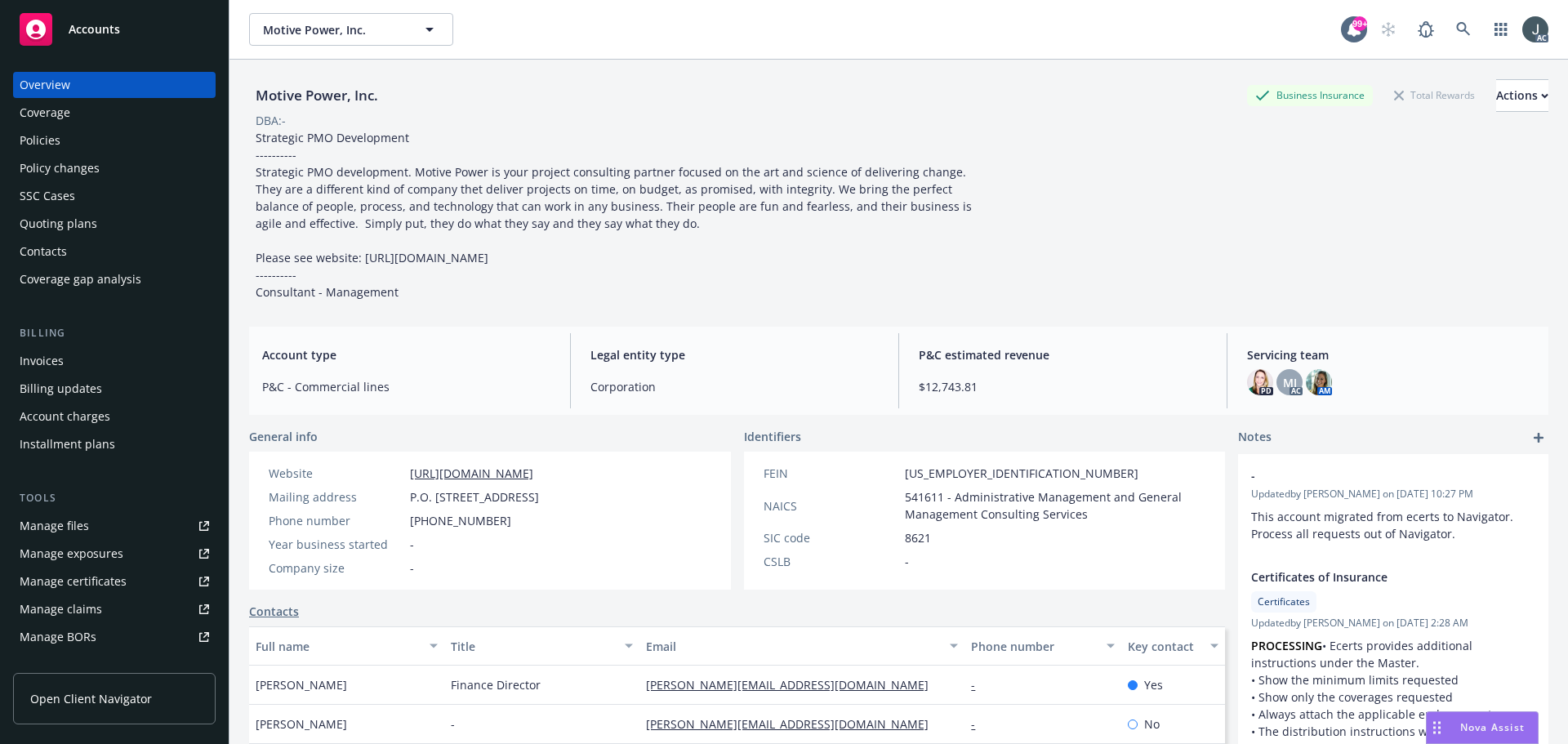
click at [100, 138] on div "Policies" at bounding box center [114, 140] width 190 height 26
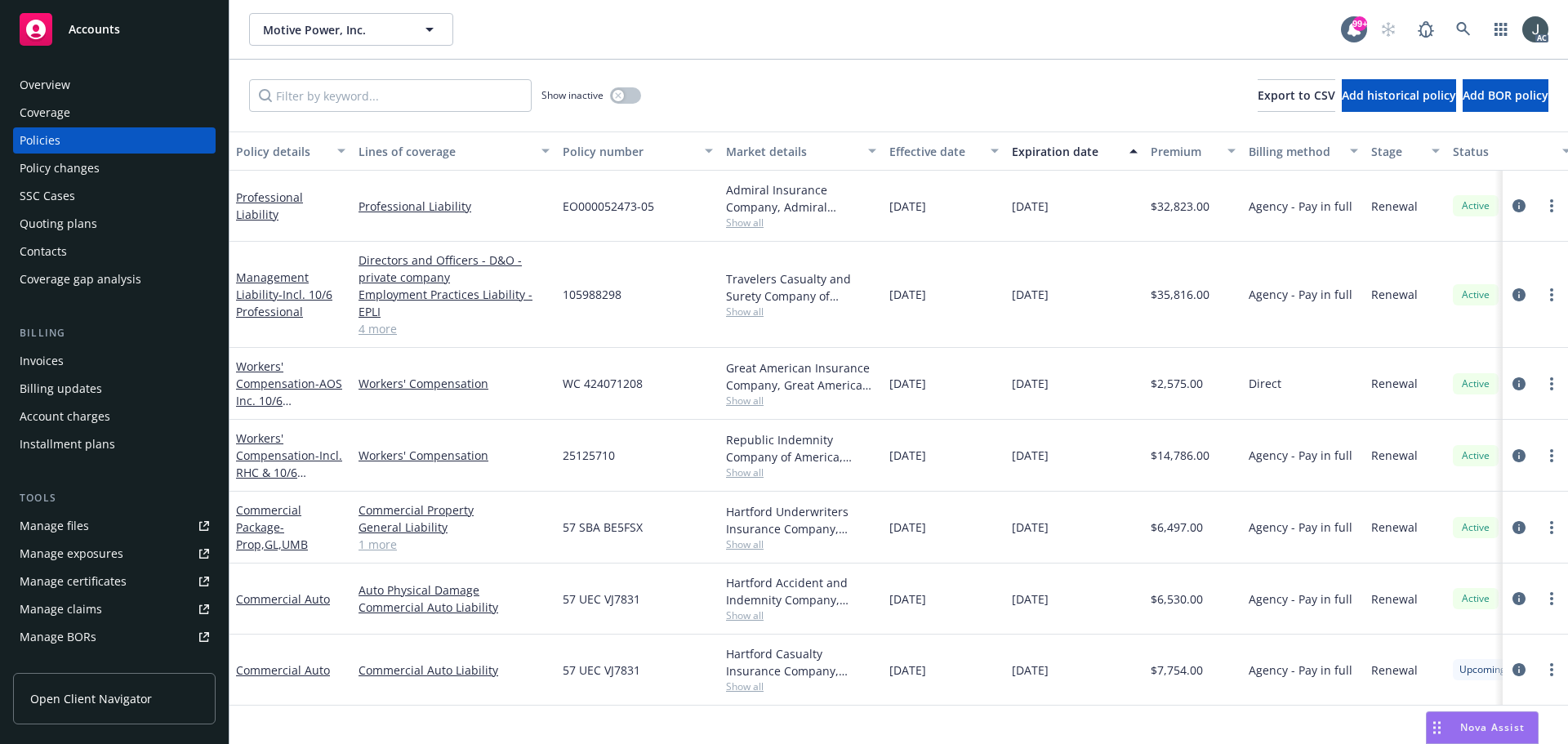
click at [606, 288] on span "105988298" at bounding box center [592, 294] width 59 height 17
copy span "105988298"
click at [55, 82] on div "Overview" at bounding box center [44, 85] width 50 height 26
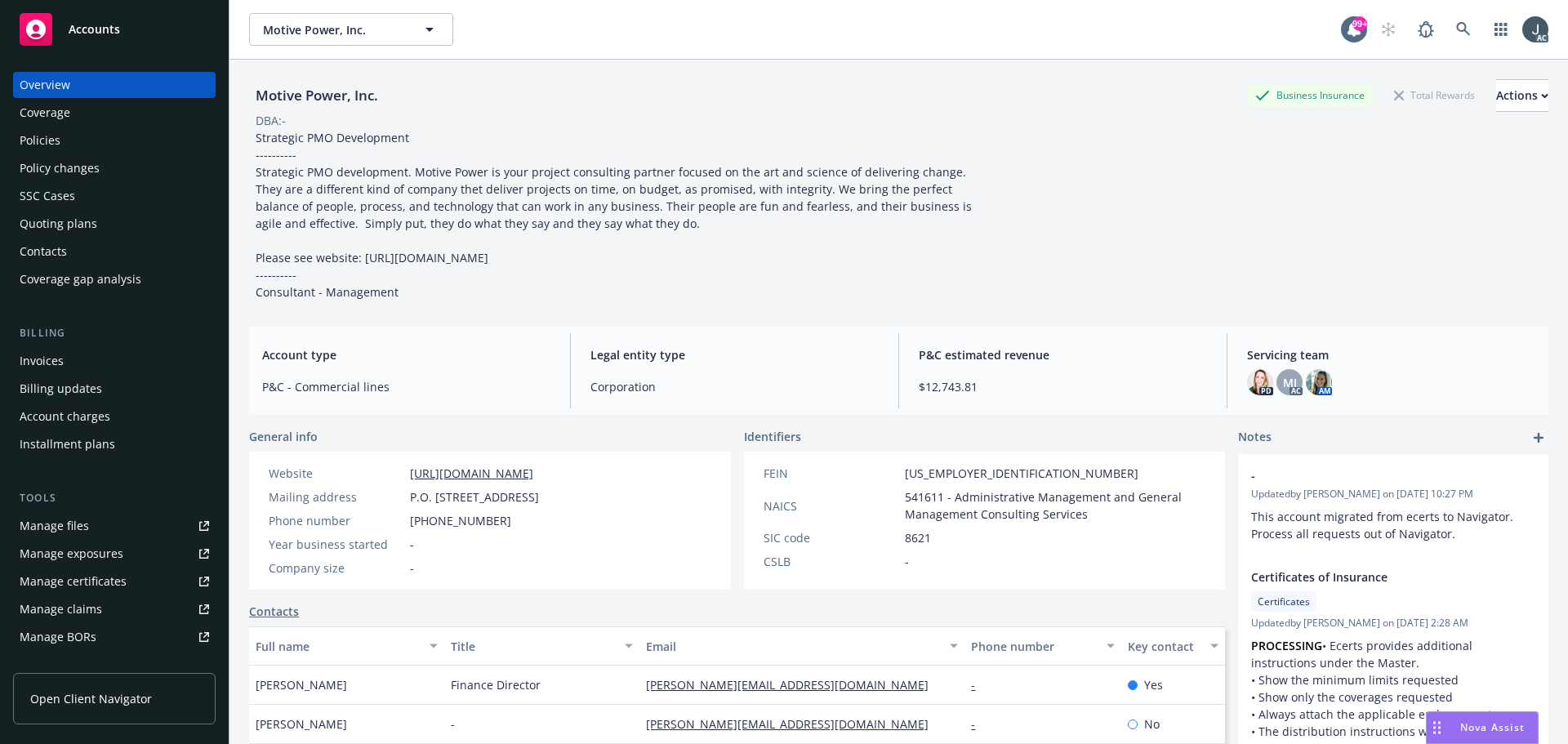
click at [924, 491] on span "541611 - Administrative Management and General Management Consulting Services" at bounding box center [1055, 505] width 301 height 34
copy span "541611"
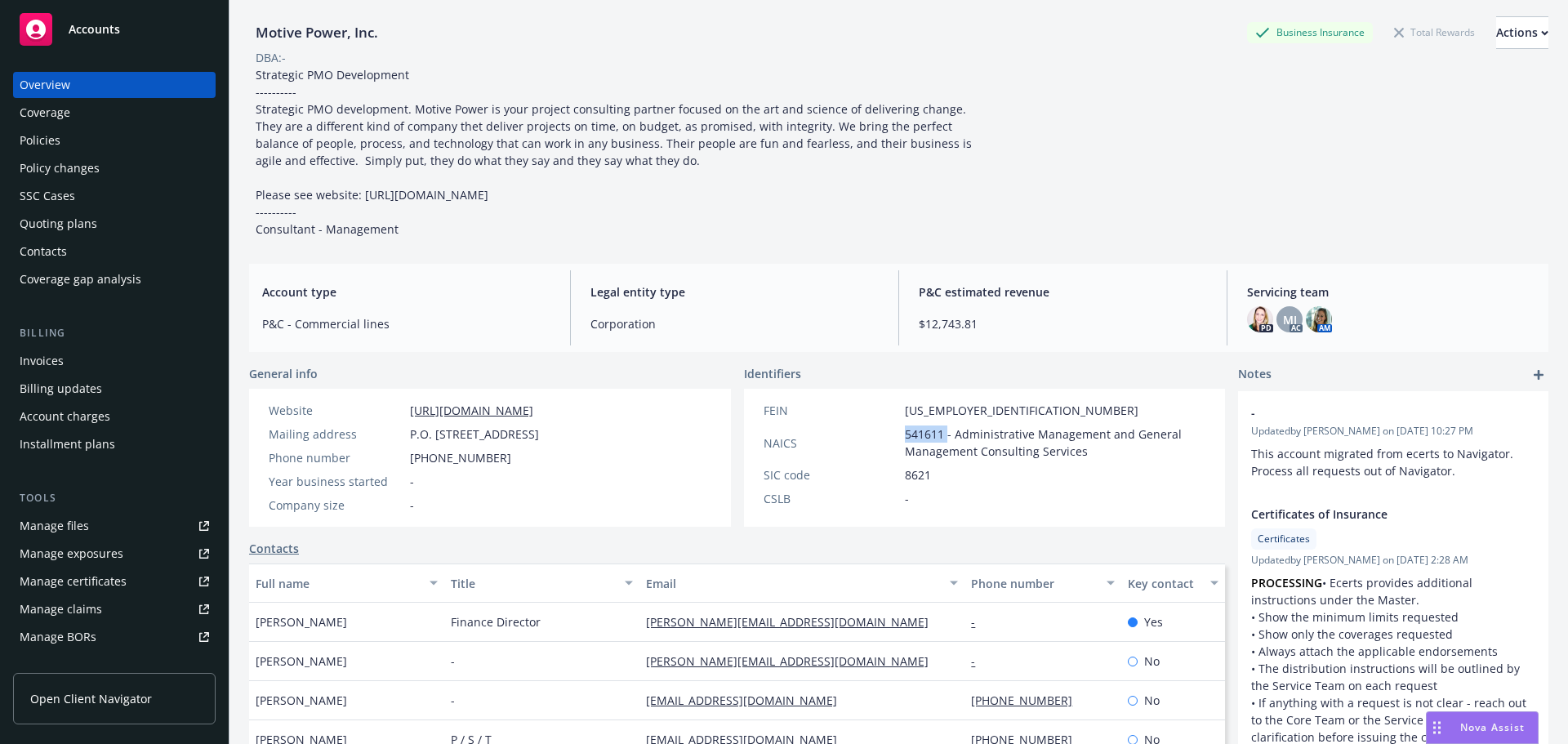
scroll to position [81, 0]
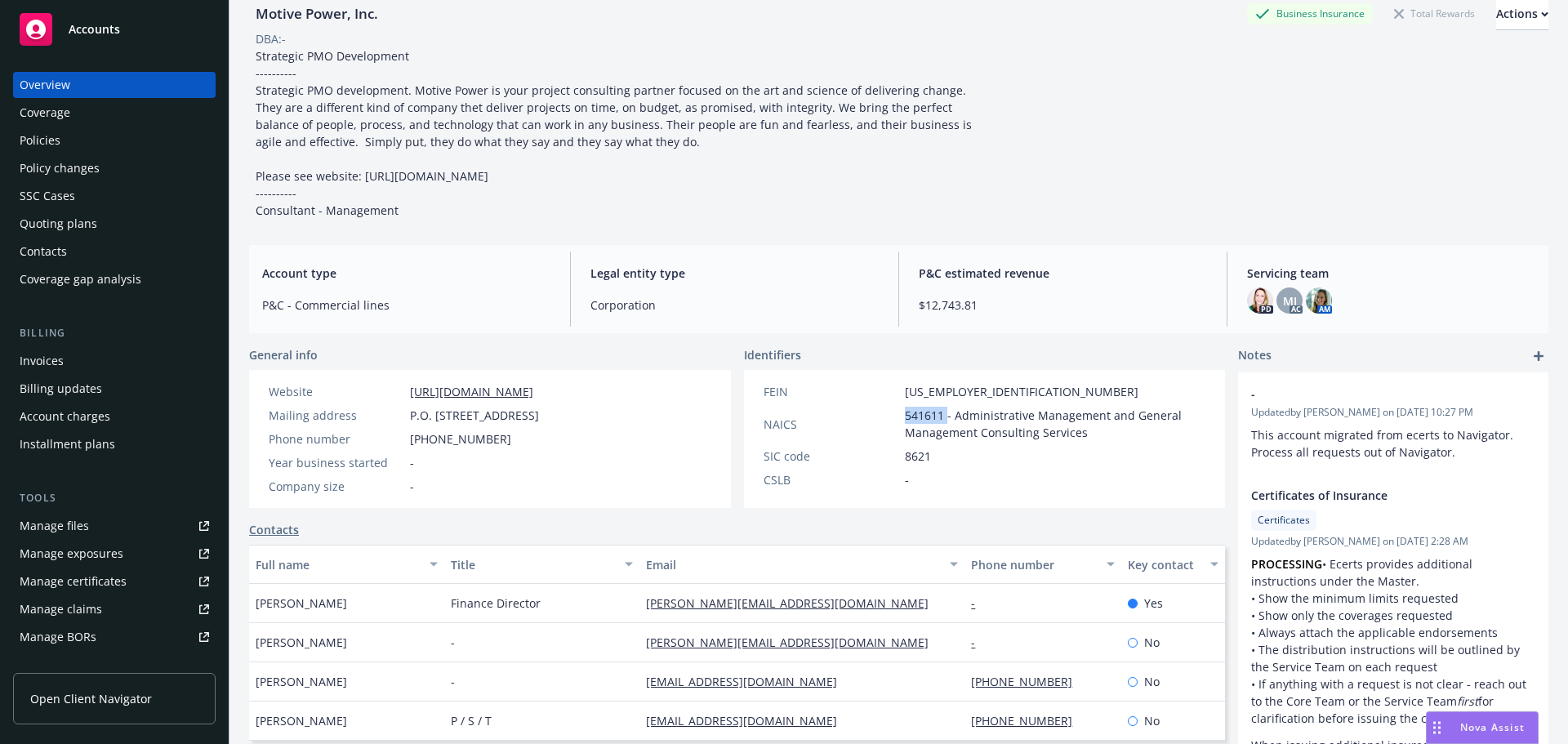
drag, startPoint x: 360, startPoint y: 599, endPoint x: 258, endPoint y: 602, distance: 102.0
click at [258, 602] on div "Czarina Castro" at bounding box center [346, 603] width 195 height 39
copy span "Czarina Castro"
drag, startPoint x: 559, startPoint y: 601, endPoint x: 443, endPoint y: 601, distance: 116.0
click at [445, 601] on div "Finance Director" at bounding box center [542, 603] width 195 height 39
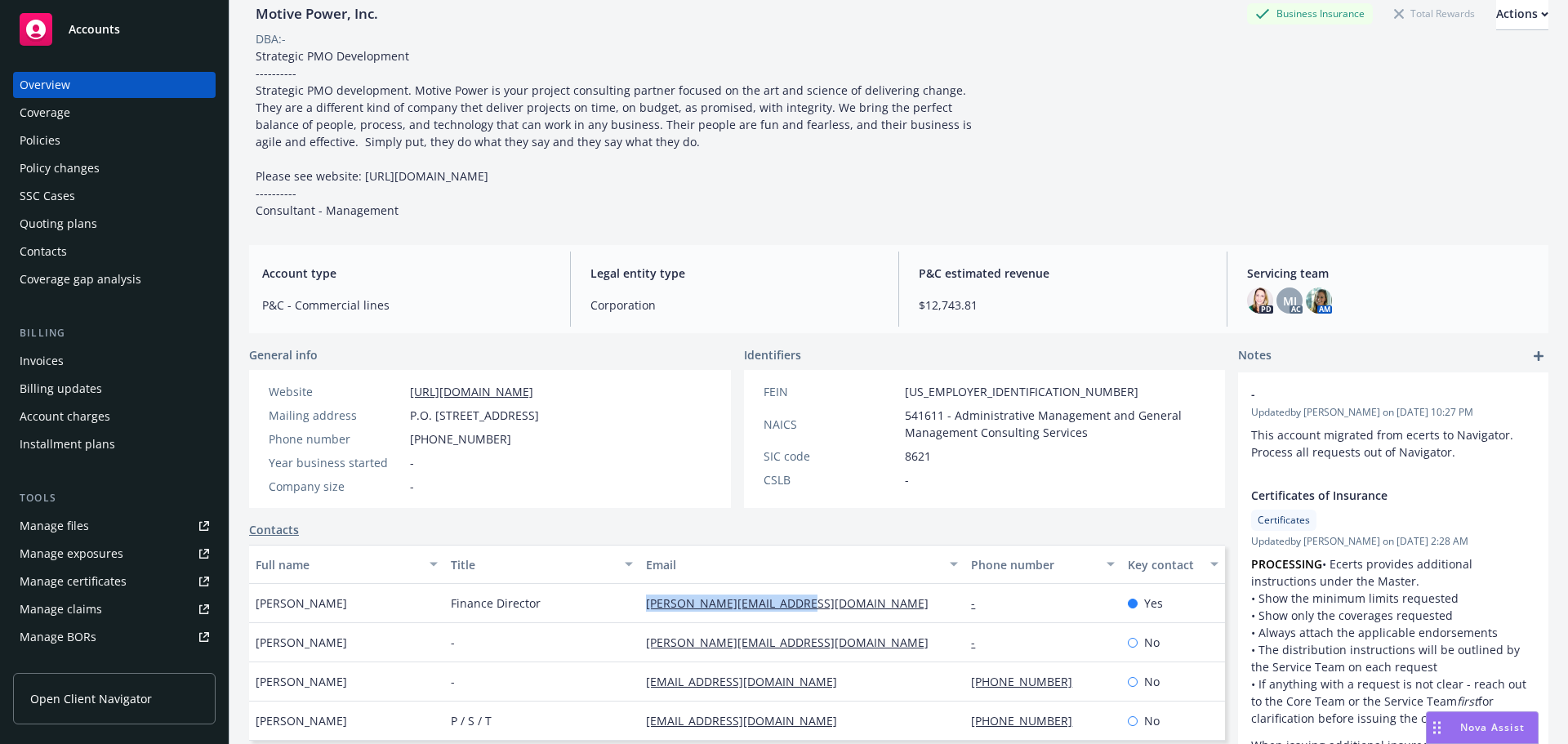
drag, startPoint x: 863, startPoint y: 615, endPoint x: 638, endPoint y: 606, distance: 225.2
click at [639, 606] on div "c.castro@motive-power.com" at bounding box center [801, 603] width 325 height 39
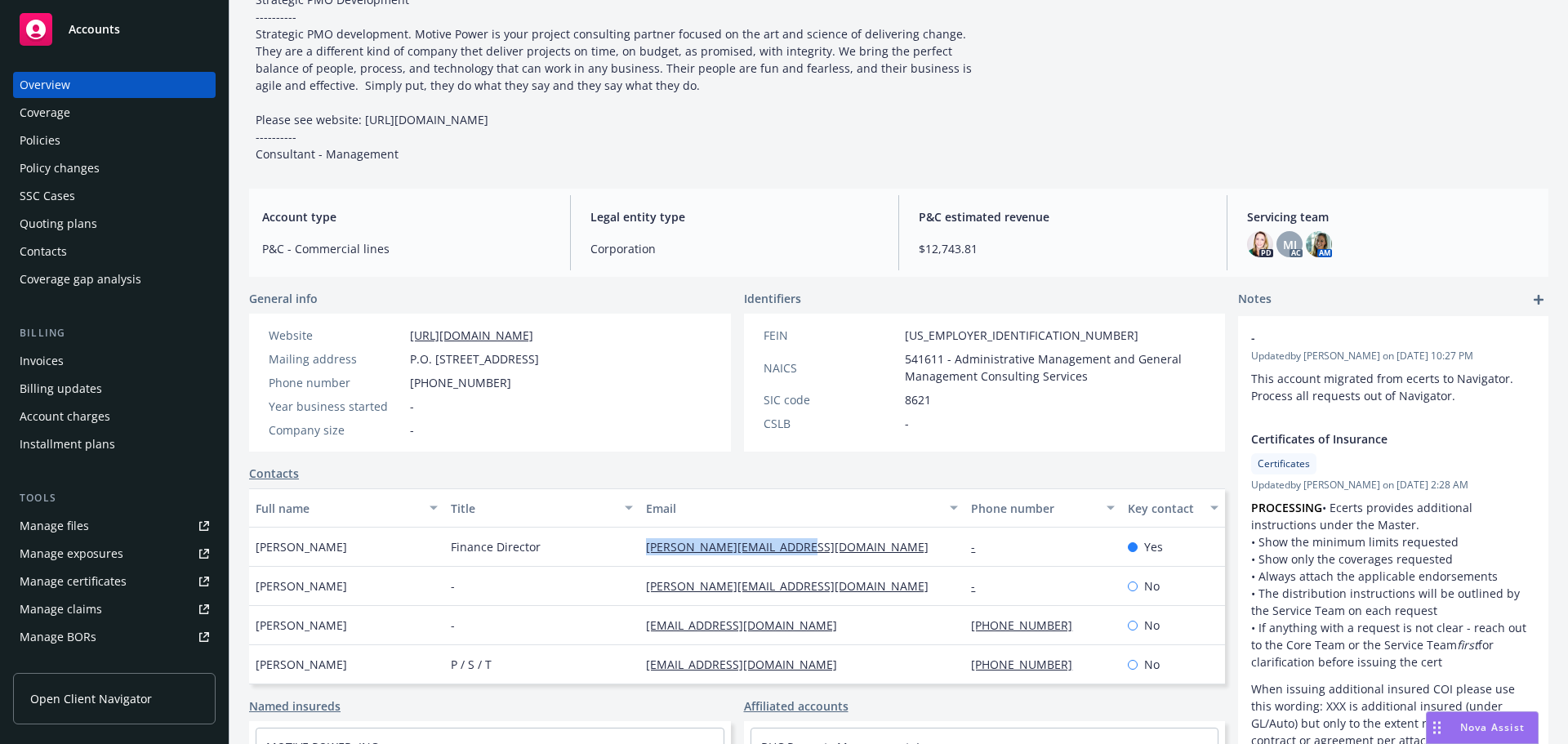
scroll to position [245, 0]
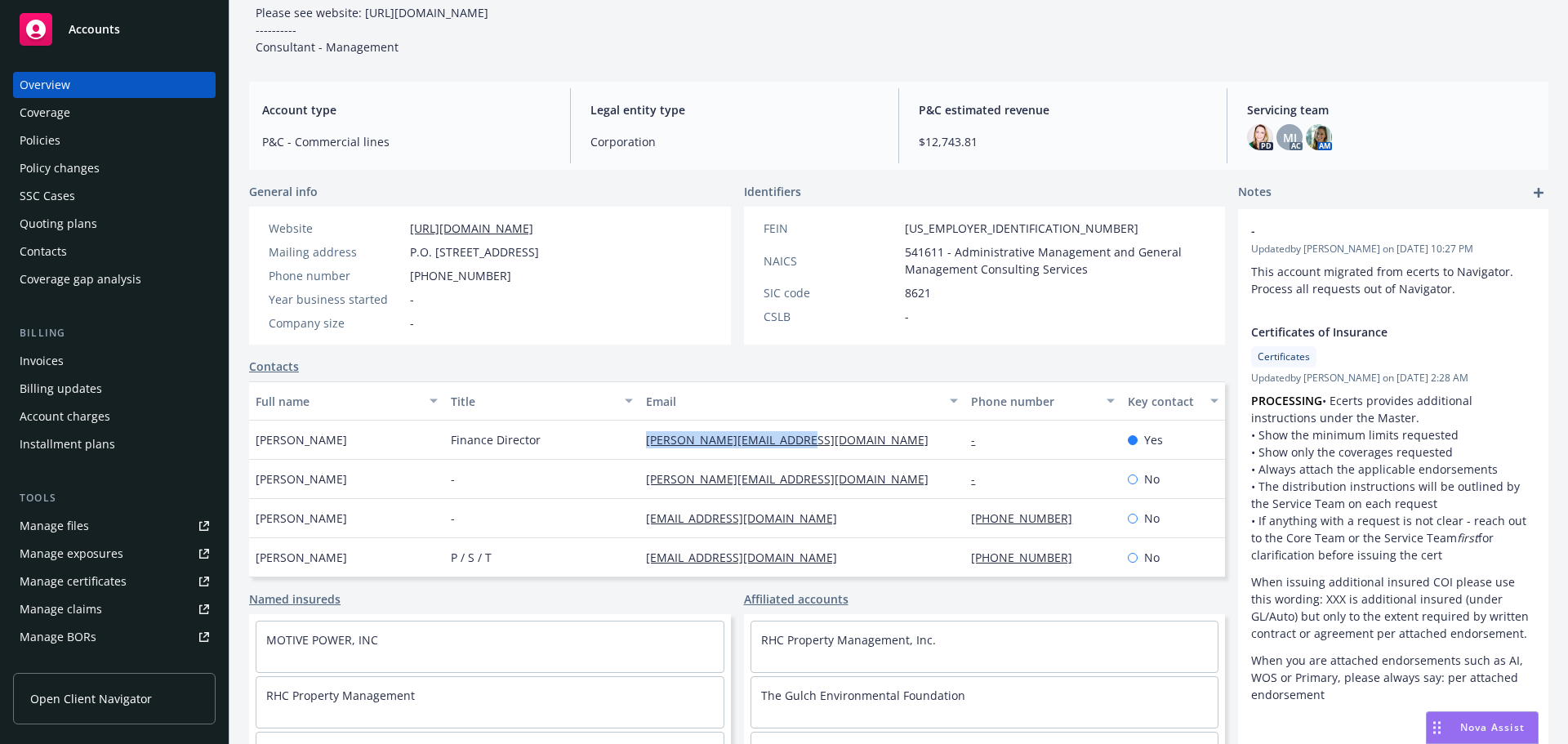
drag, startPoint x: 326, startPoint y: 438, endPoint x: 256, endPoint y: 439, distance: 70.0
click at [256, 439] on div "Czarina Castro" at bounding box center [346, 440] width 195 height 39
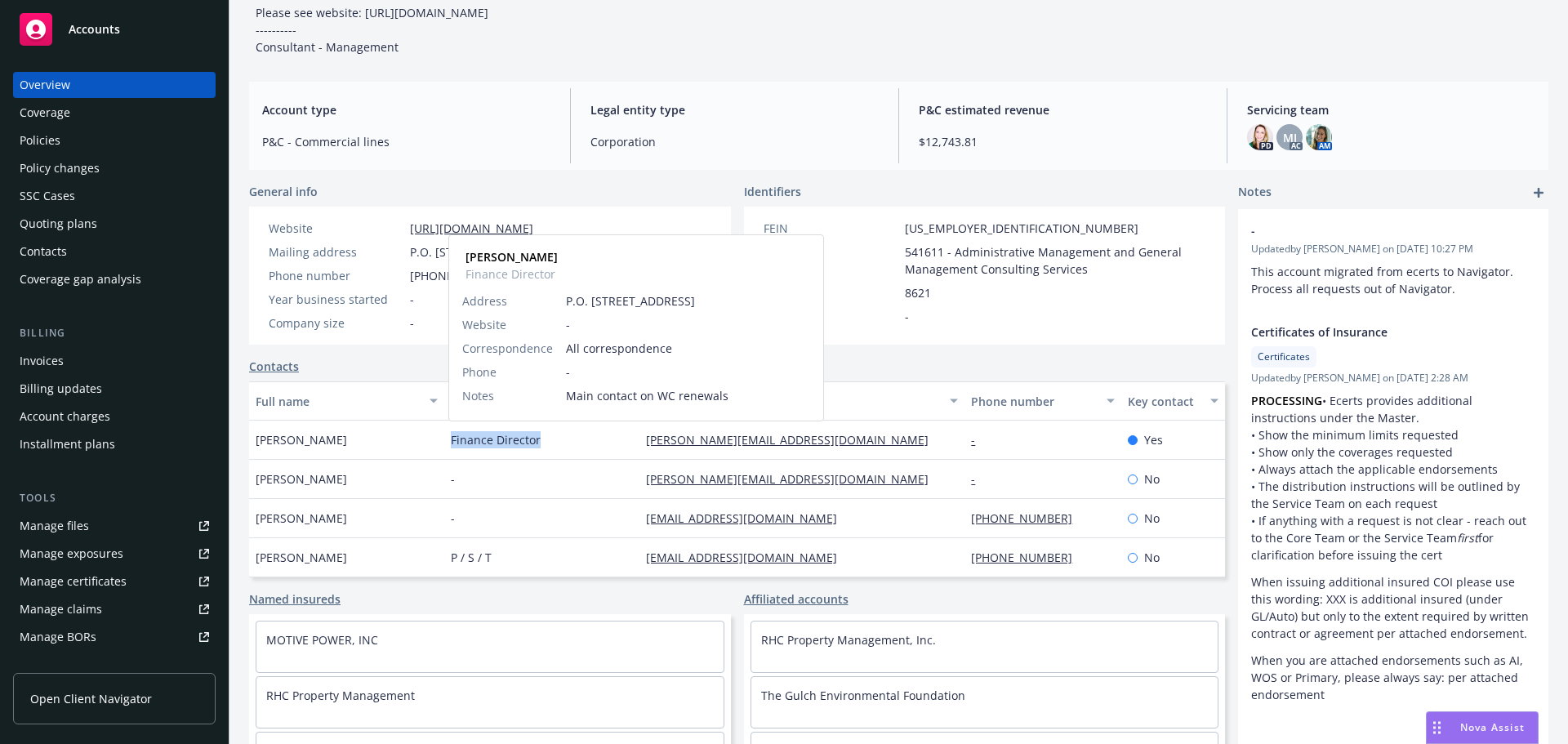
drag, startPoint x: 450, startPoint y: 439, endPoint x: 539, endPoint y: 439, distance: 89.0
click at [539, 439] on div "Finance Director Czarina Castro Finance Director Address P.O. Box 7457 201 High…" at bounding box center [542, 440] width 195 height 39
